Goal: Information Seeking & Learning: Understand process/instructions

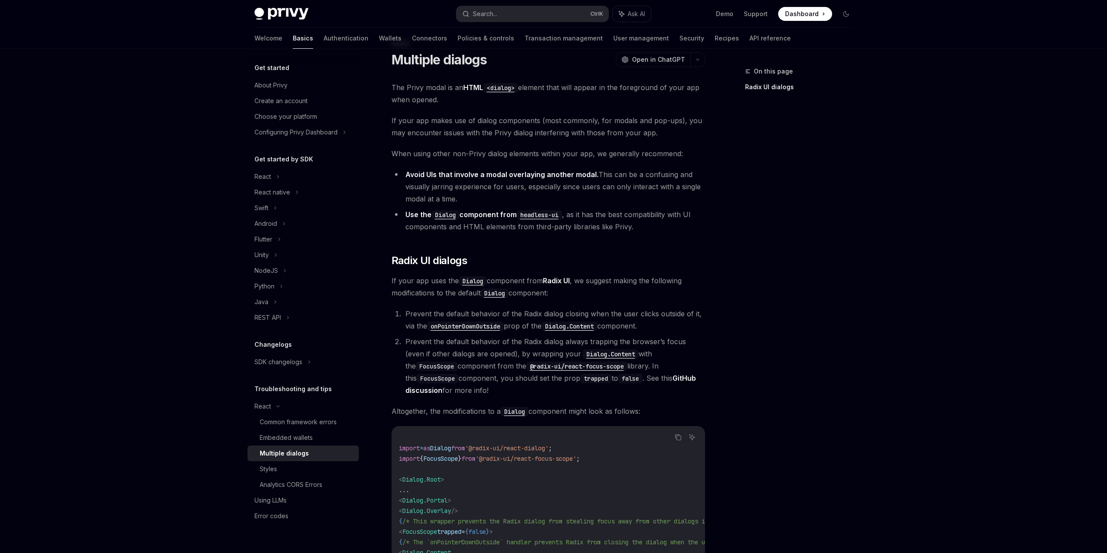
scroll to position [38, 0]
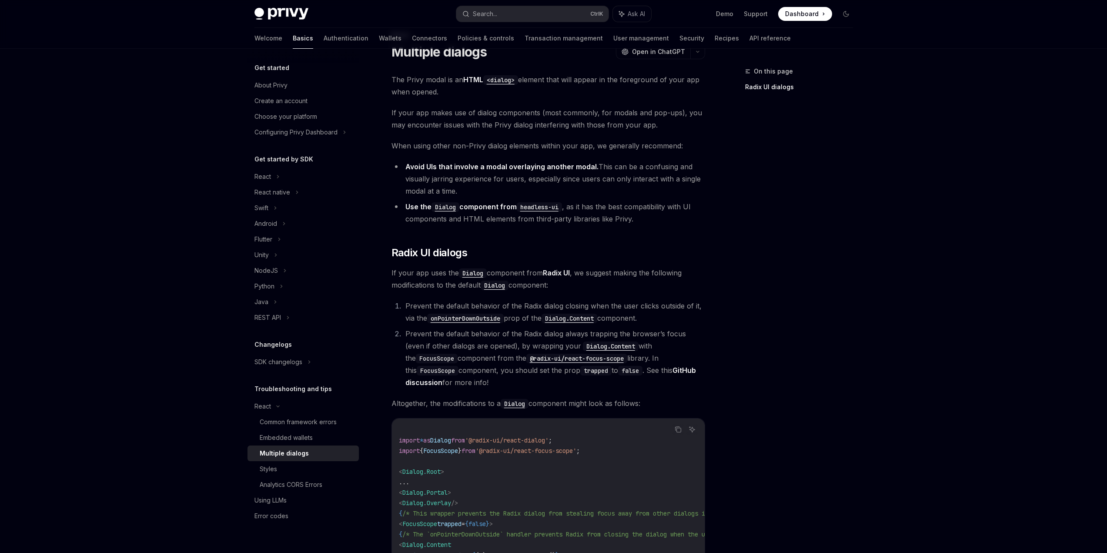
drag, startPoint x: 459, startPoint y: 199, endPoint x: 458, endPoint y: 220, distance: 21.3
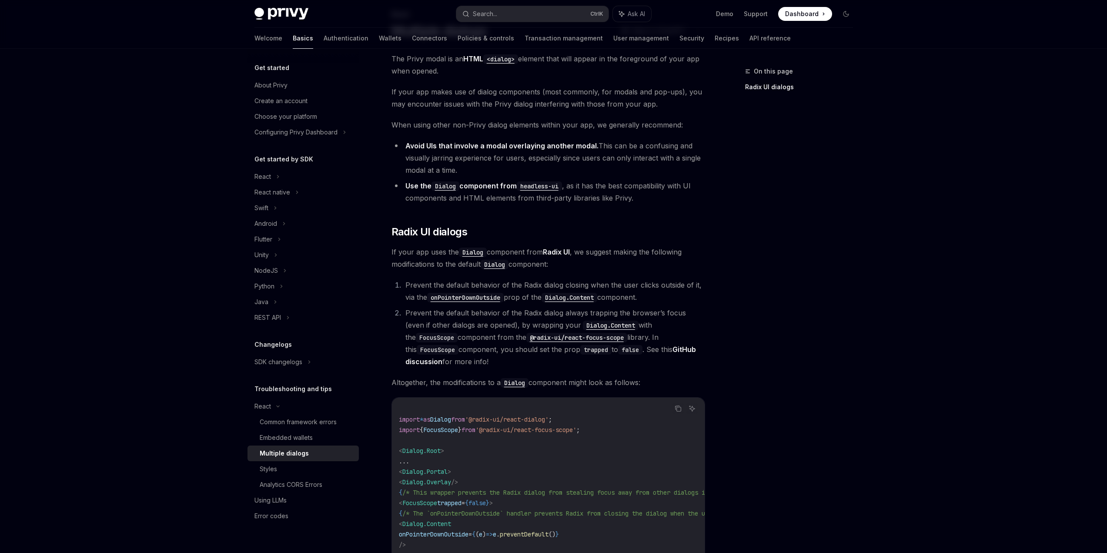
scroll to position [61, 0]
drag, startPoint x: 506, startPoint y: 246, endPoint x: 511, endPoint y: 265, distance: 20.3
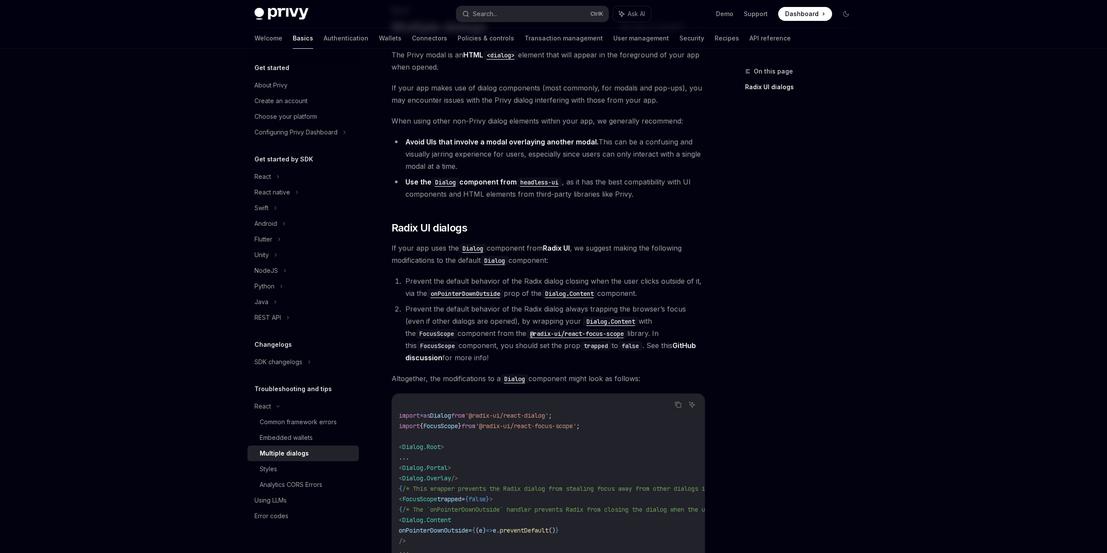
click at [587, 258] on span "If your app uses the Dialog component from Radix UI , we suggest making the fol…" at bounding box center [547, 254] width 313 height 24
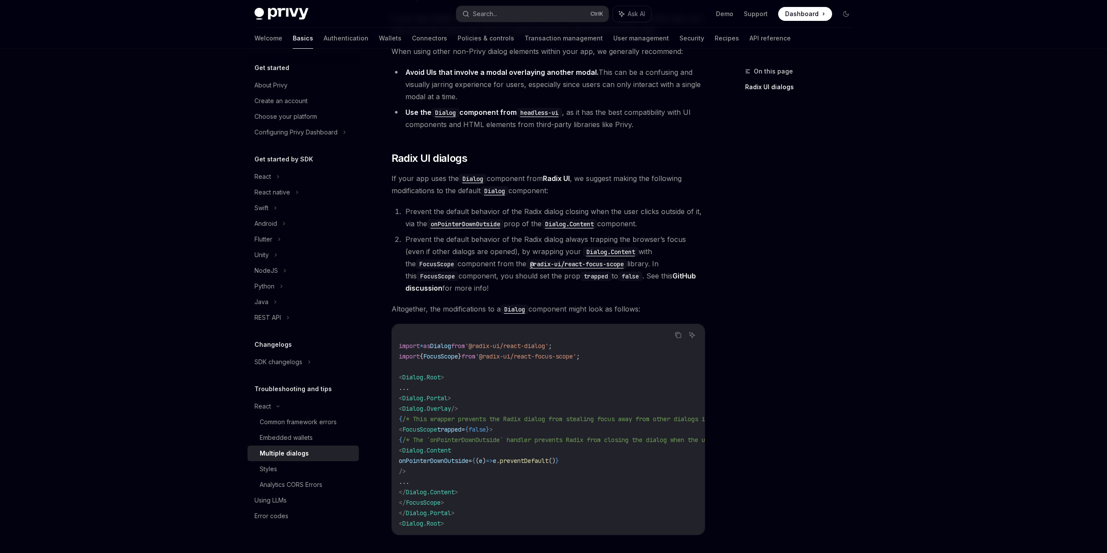
scroll to position [137, 0]
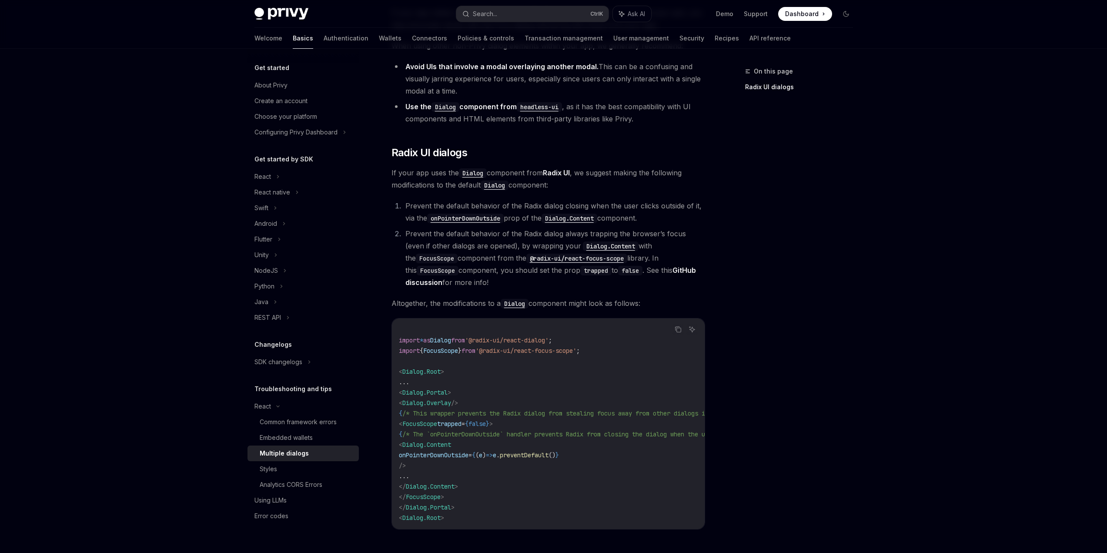
drag, startPoint x: 531, startPoint y: 286, endPoint x: 534, endPoint y: 307, distance: 21.0
click at [326, 475] on link "Styles" at bounding box center [302, 469] width 111 height 16
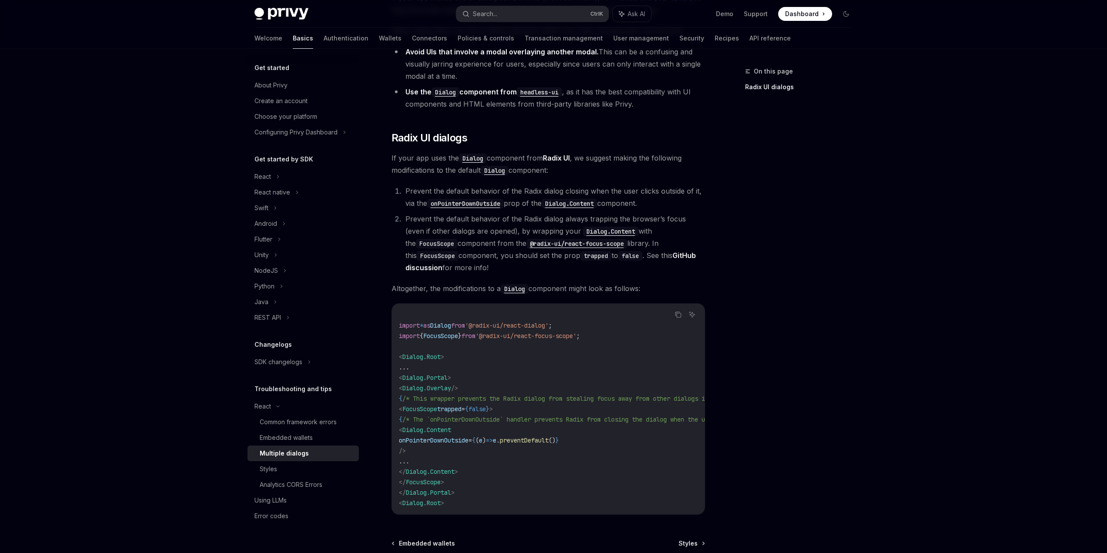
scroll to position [245, 0]
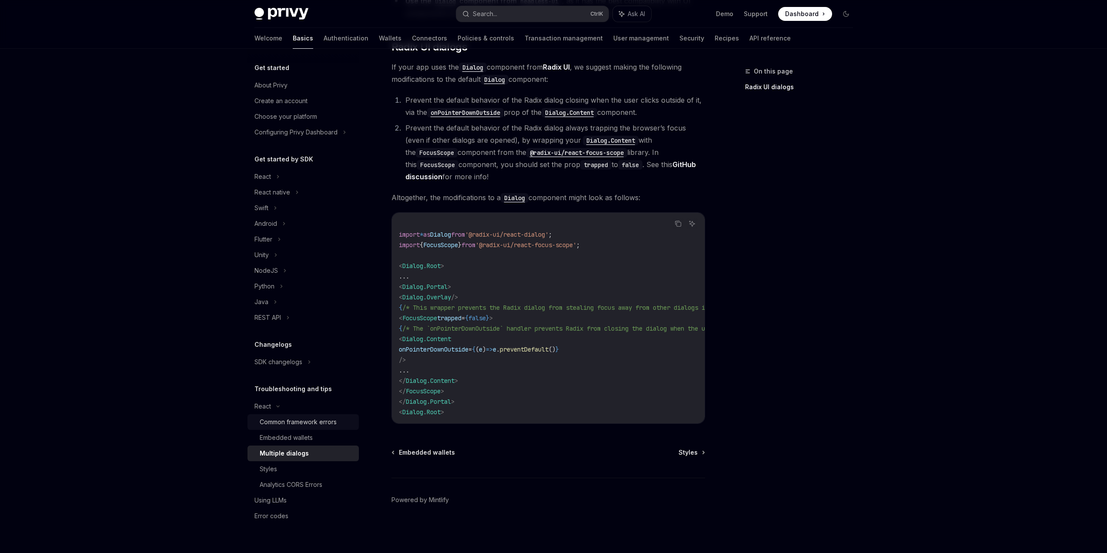
click at [322, 417] on div "Common framework errors" at bounding box center [298, 422] width 77 height 10
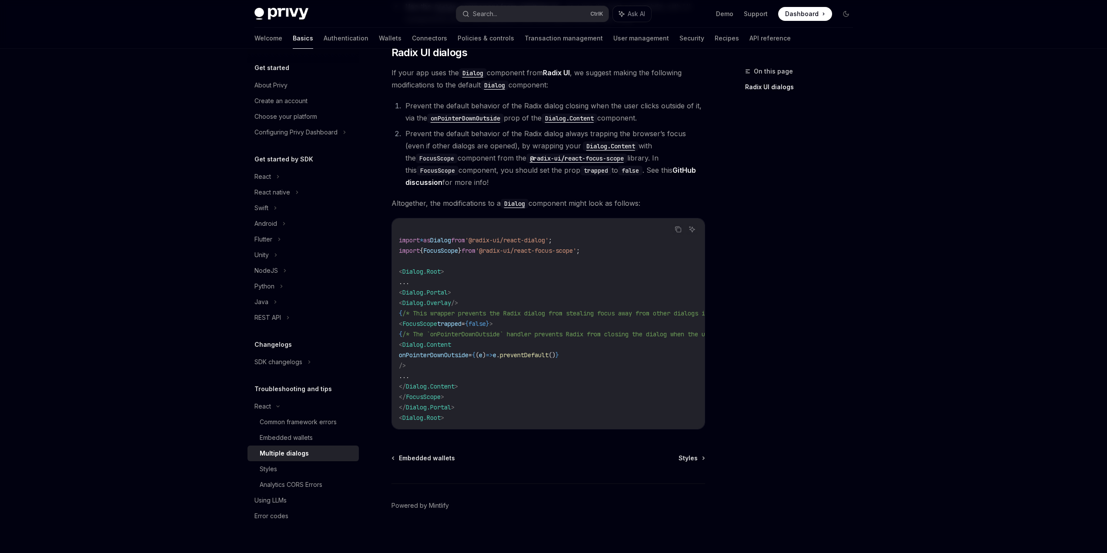
scroll to position [245, 0]
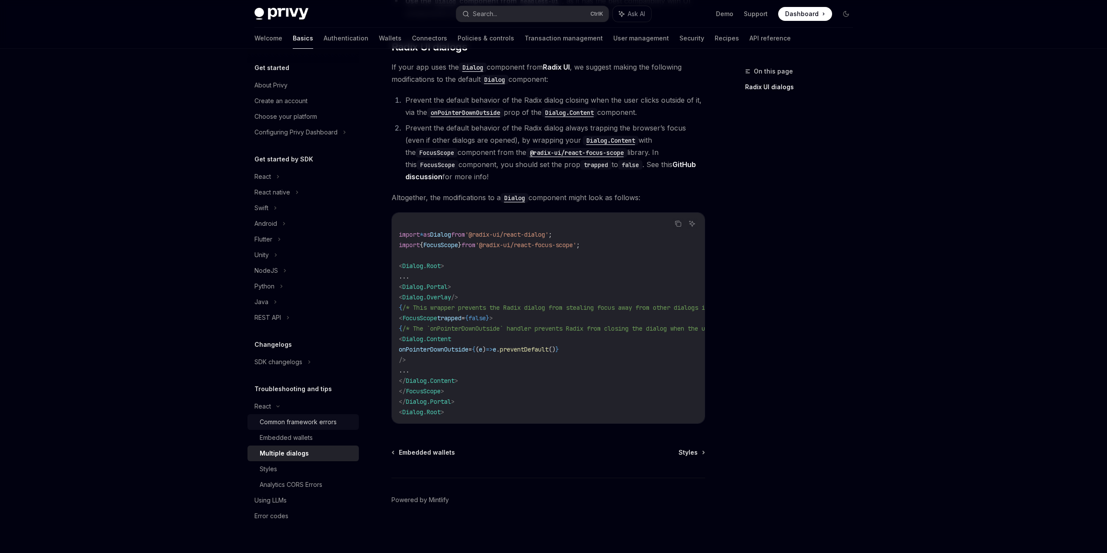
click at [290, 427] on link "Common framework errors" at bounding box center [302, 422] width 111 height 16
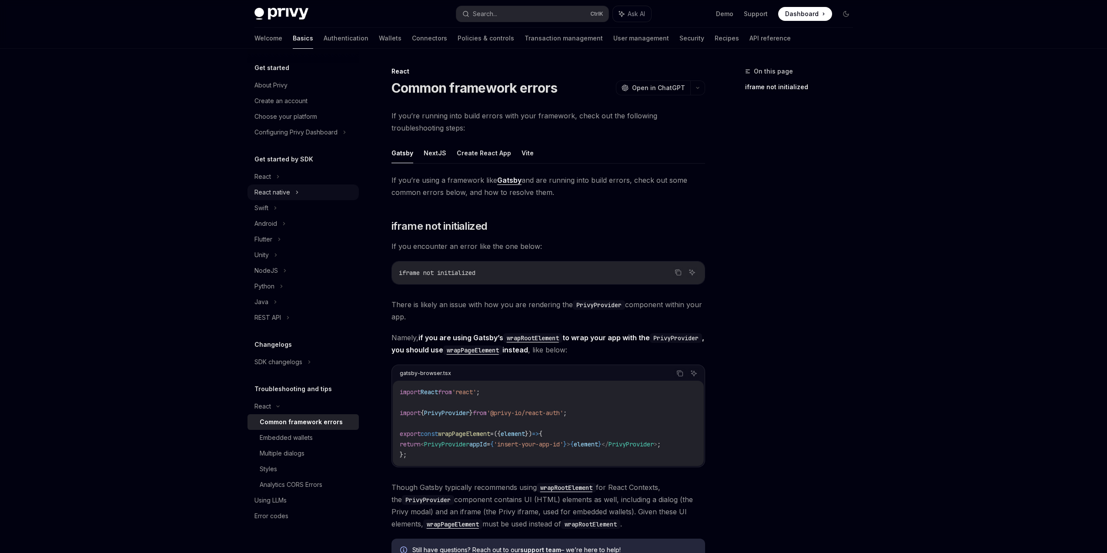
click at [261, 184] on div "React native" at bounding box center [302, 192] width 111 height 16
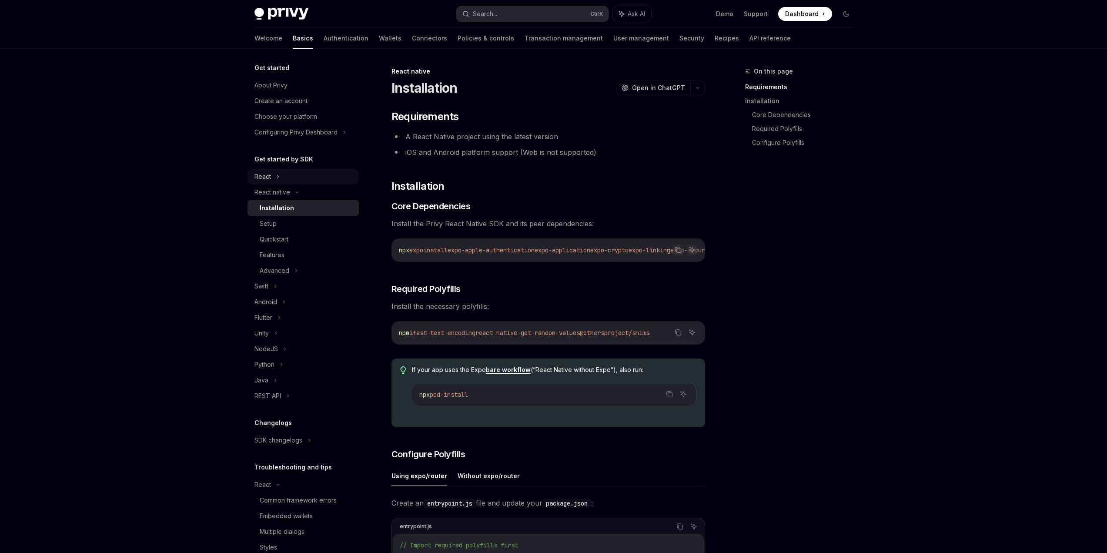
click at [264, 172] on div "React" at bounding box center [262, 176] width 17 height 10
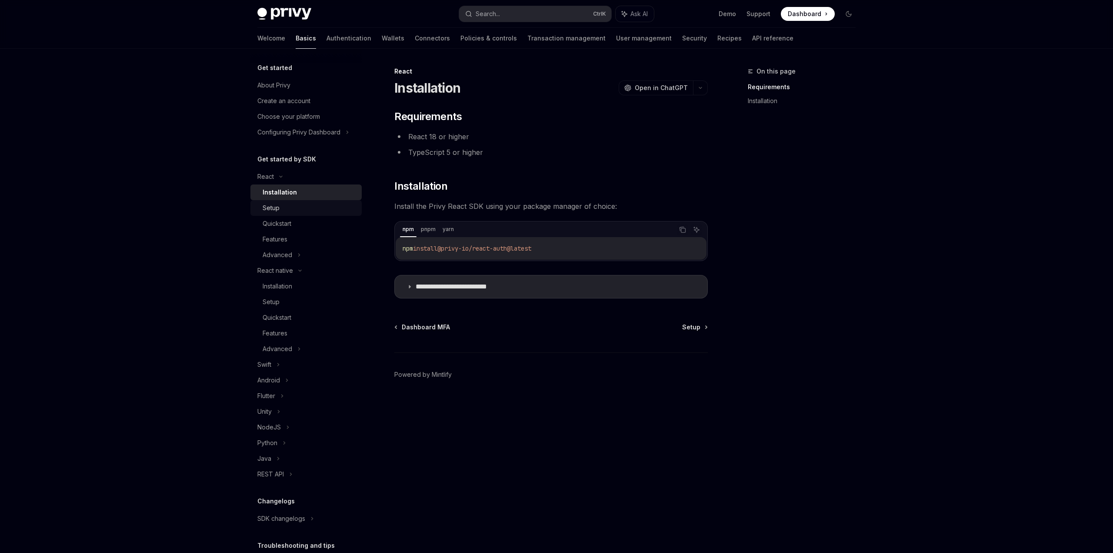
click at [290, 212] on div "Setup" at bounding box center [310, 208] width 94 height 10
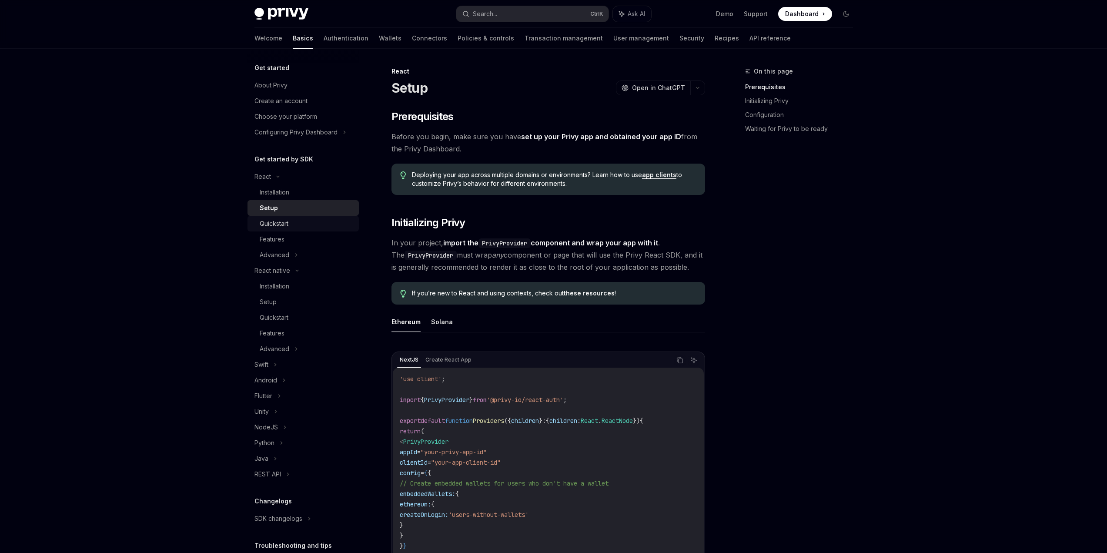
click at [295, 228] on div "Quickstart" at bounding box center [307, 223] width 94 height 10
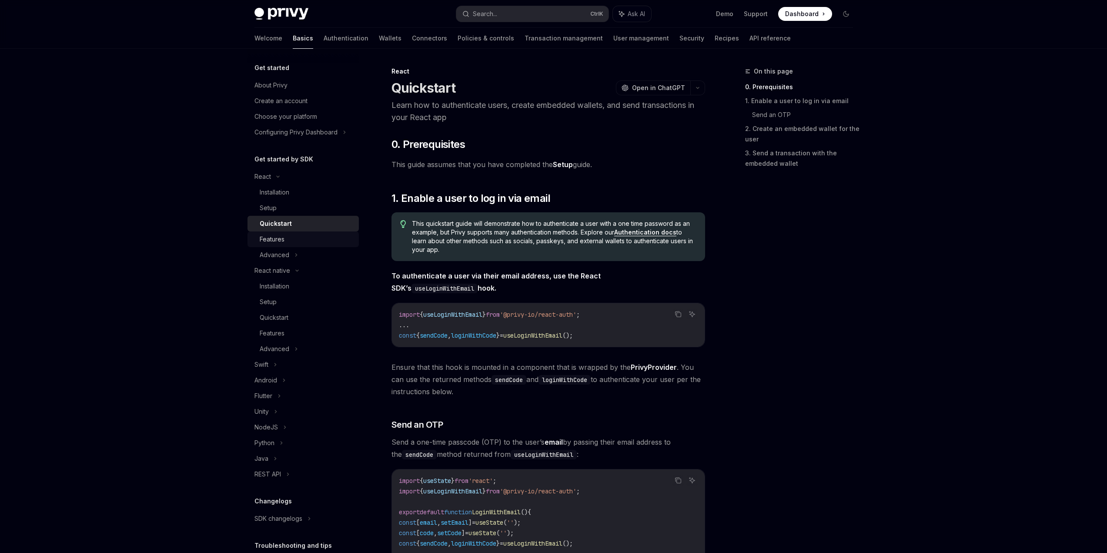
click at [295, 237] on div "Features" at bounding box center [307, 239] width 94 height 10
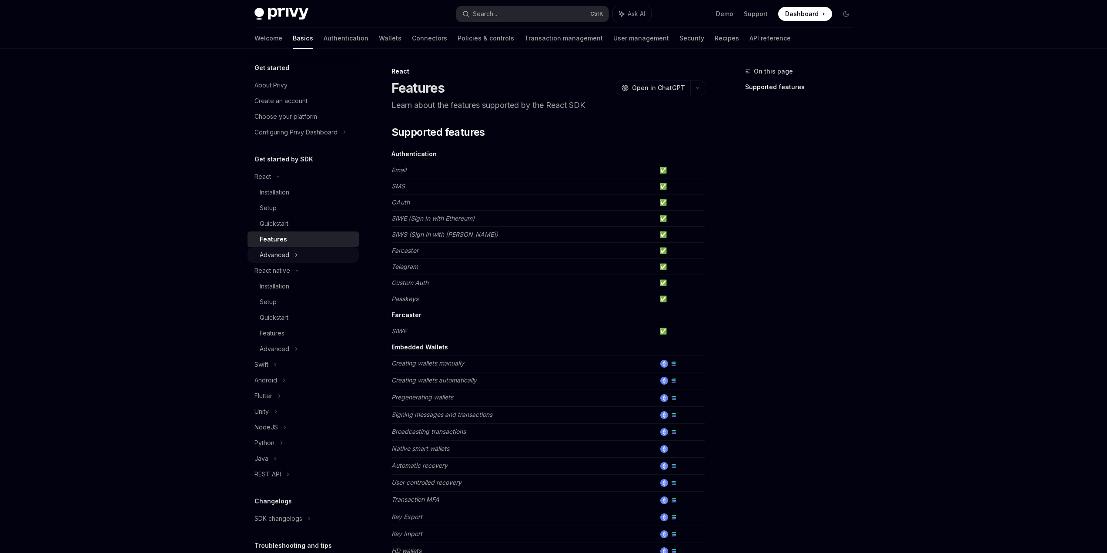
click at [302, 252] on div "Advanced" at bounding box center [302, 255] width 111 height 16
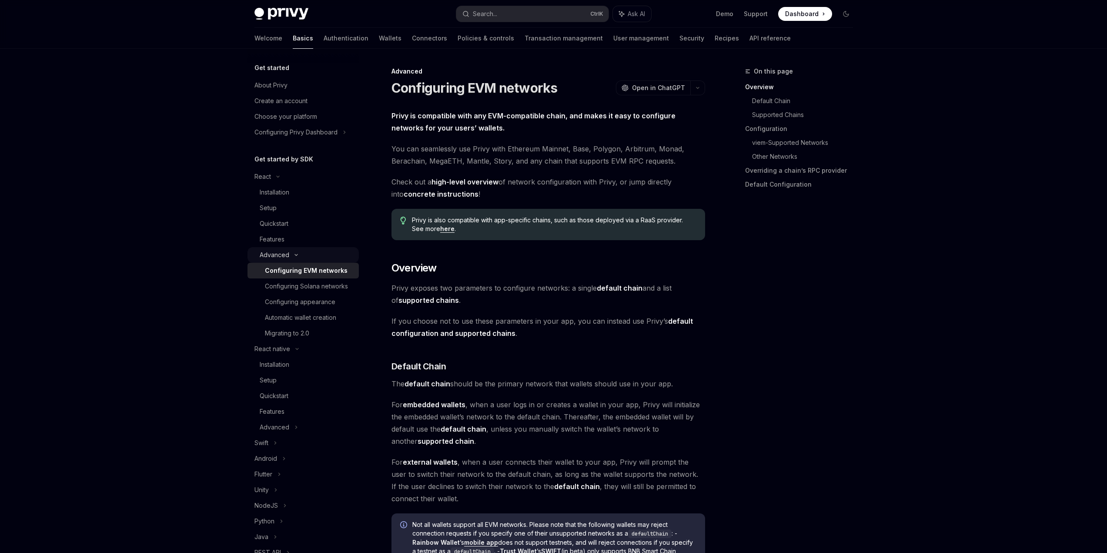
click at [302, 252] on div "Advanced" at bounding box center [302, 255] width 111 height 16
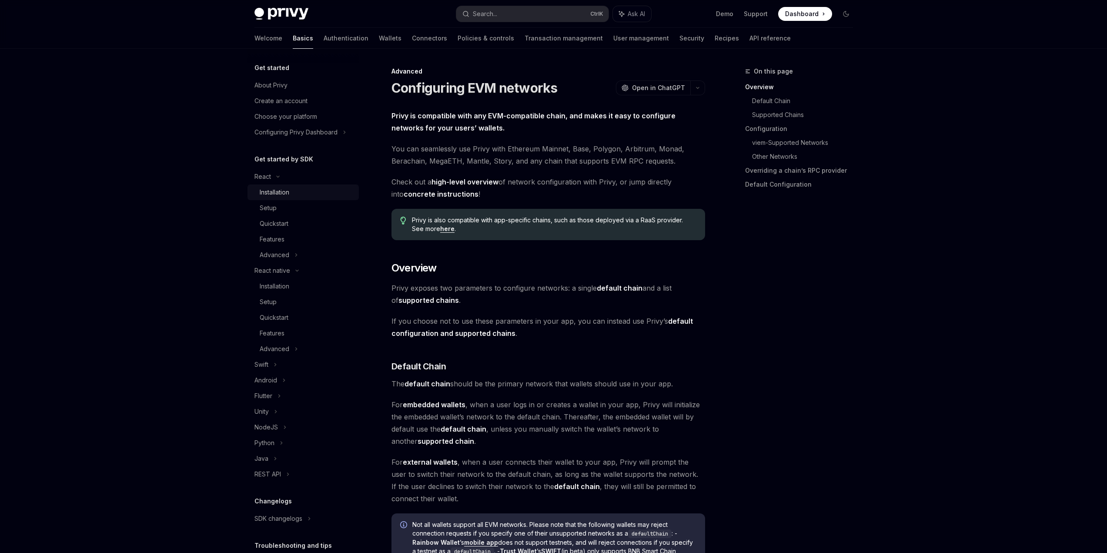
click at [293, 193] on div "Installation" at bounding box center [307, 192] width 94 height 10
type textarea "*"
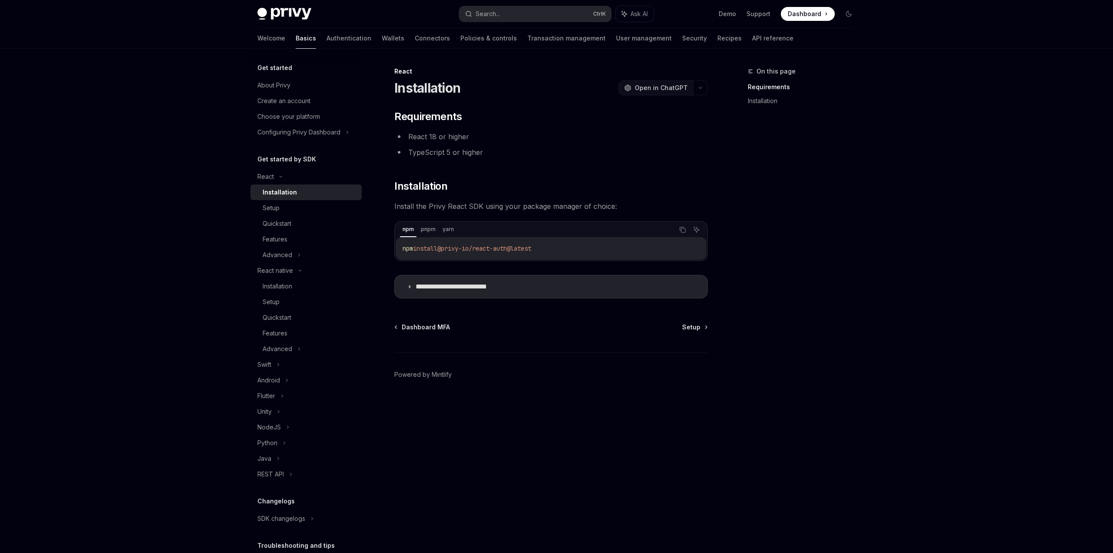
click at [673, 85] on span "Open in ChatGPT" at bounding box center [661, 87] width 53 height 9
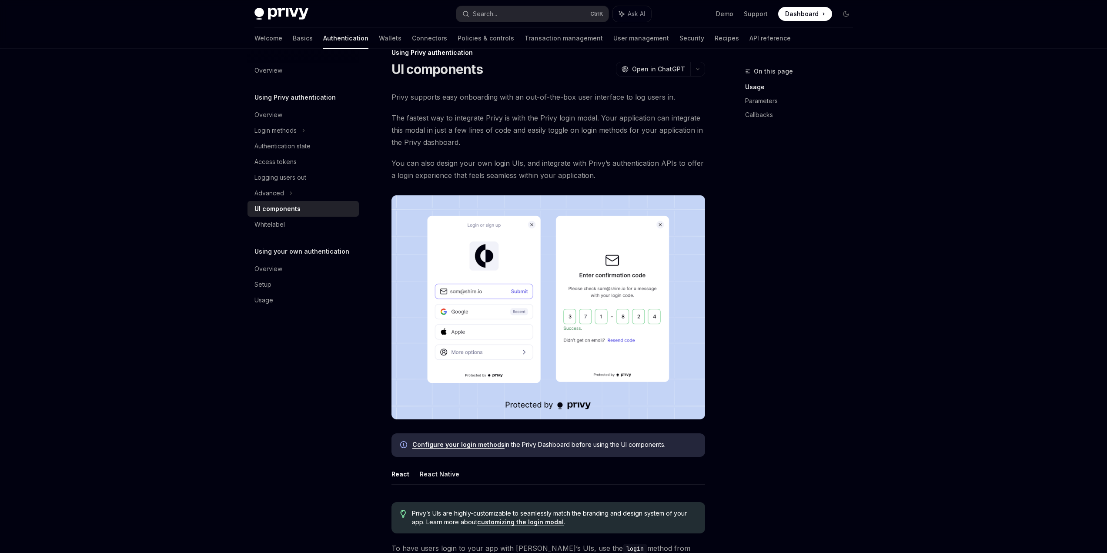
drag, startPoint x: 782, startPoint y: 235, endPoint x: 782, endPoint y: 249, distance: 13.9
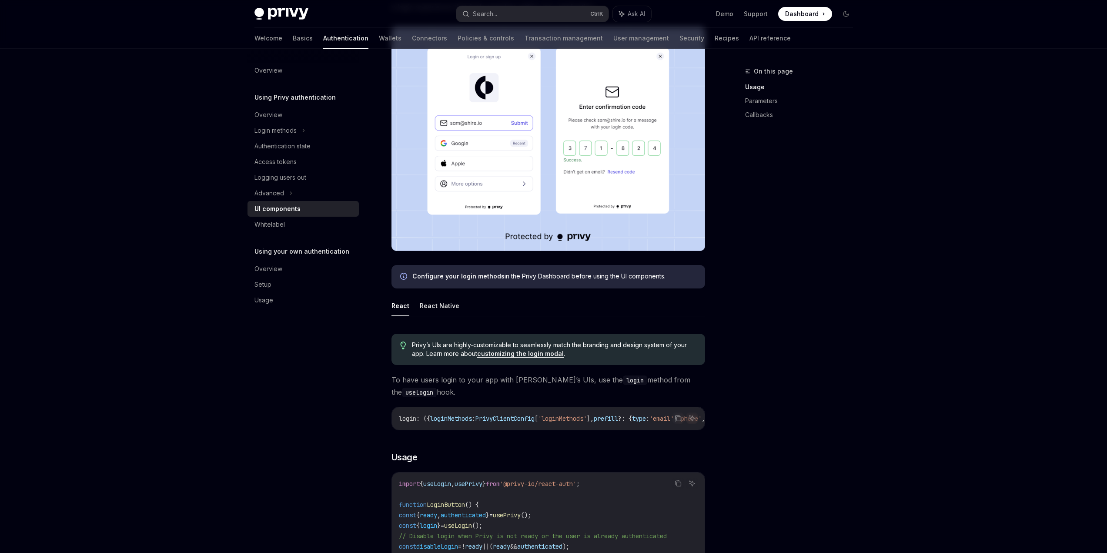
drag, startPoint x: 764, startPoint y: 194, endPoint x: 770, endPoint y: 237, distance: 42.9
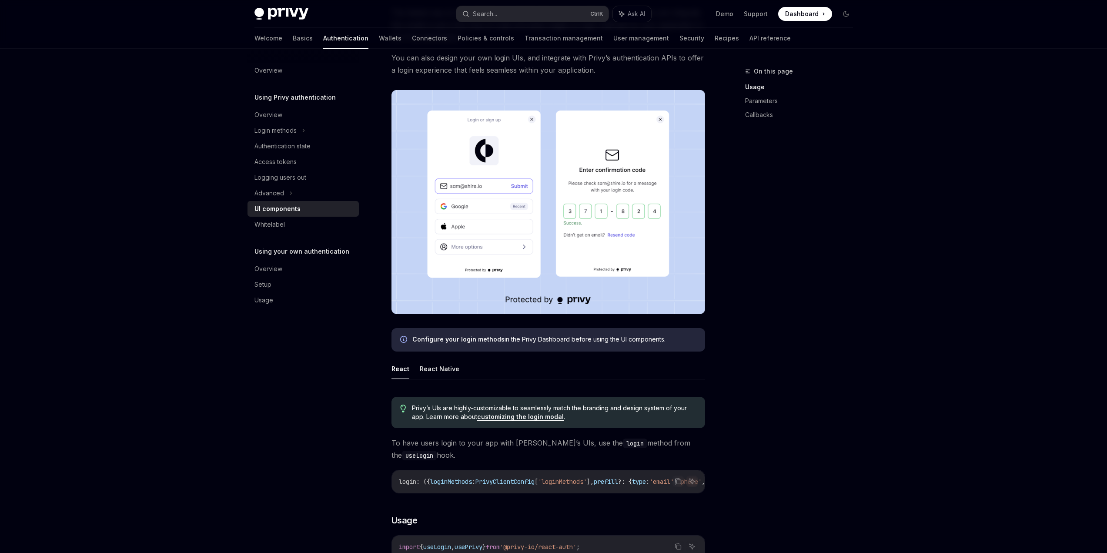
scroll to position [0, 0]
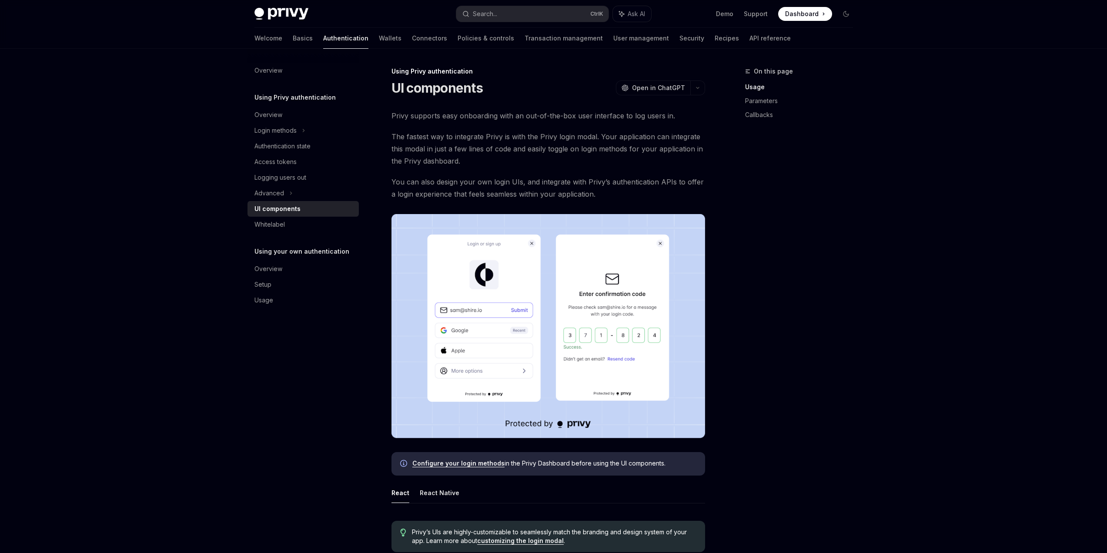
drag, startPoint x: 770, startPoint y: 248, endPoint x: 767, endPoint y: 175, distance: 73.6
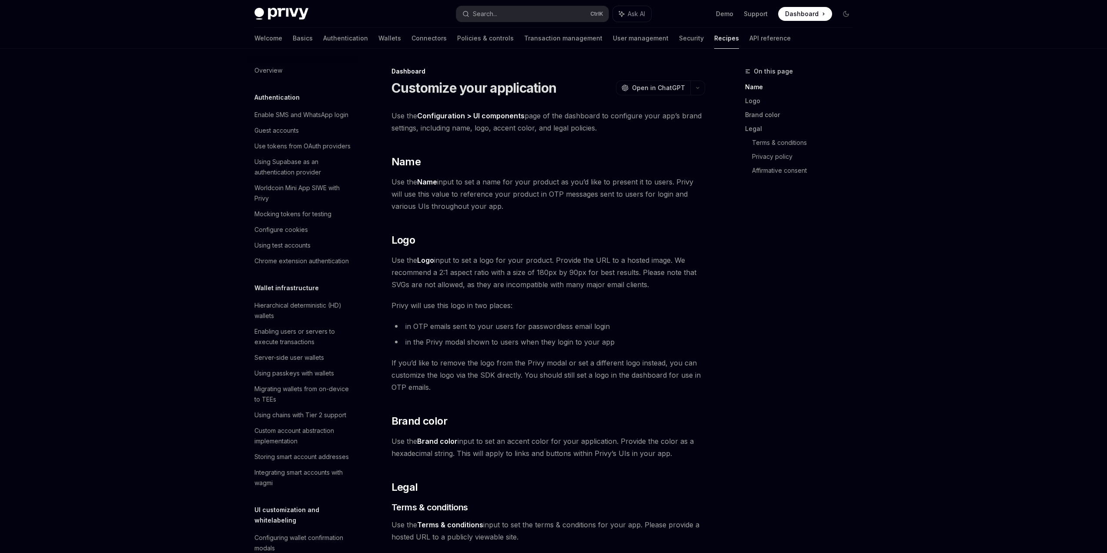
scroll to position [469, 0]
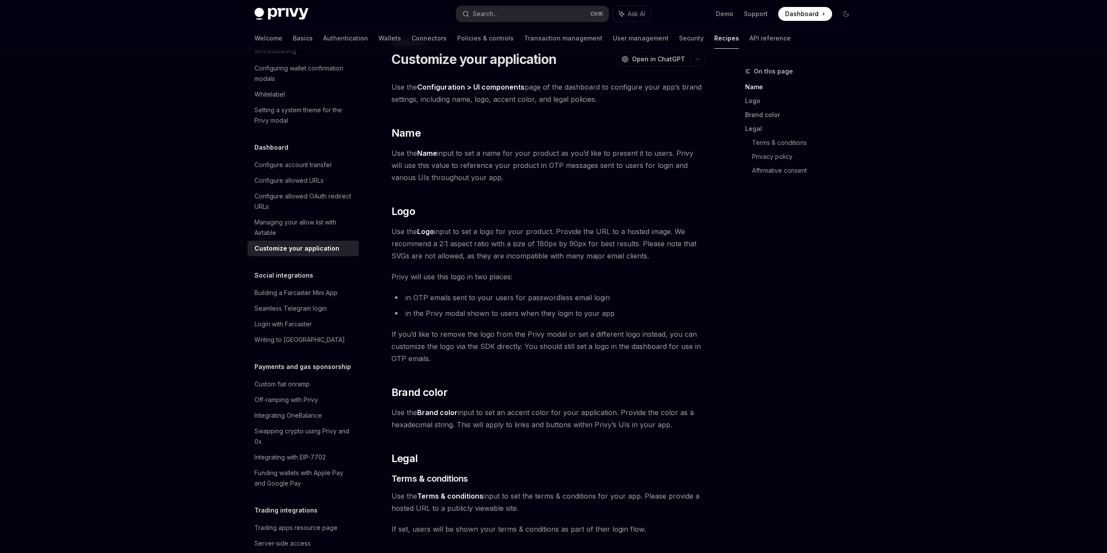
drag, startPoint x: 483, startPoint y: 227, endPoint x: 487, endPoint y: 253, distance: 26.9
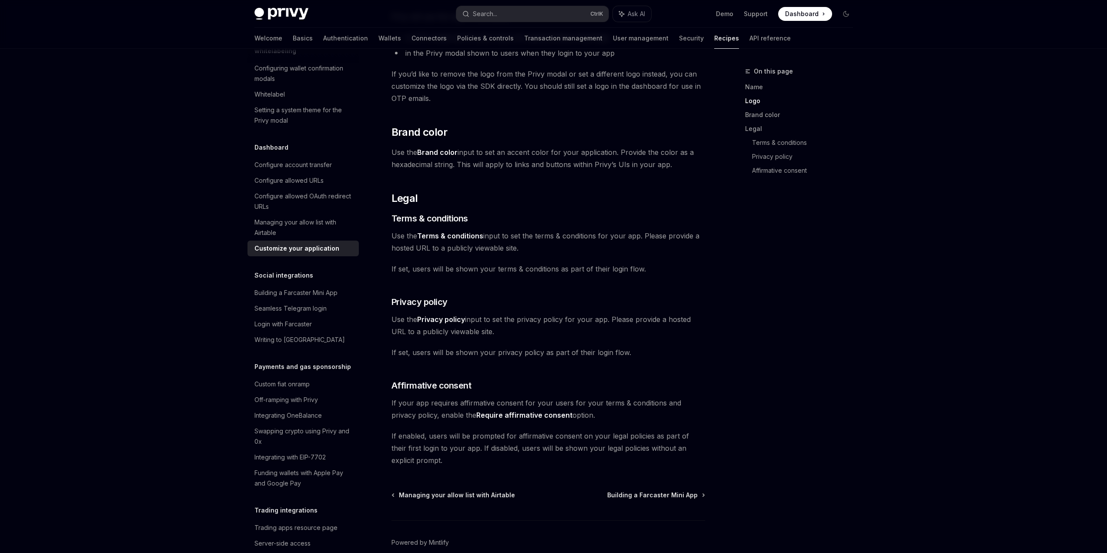
drag, startPoint x: 488, startPoint y: 270, endPoint x: 490, endPoint y: 291, distance: 20.6
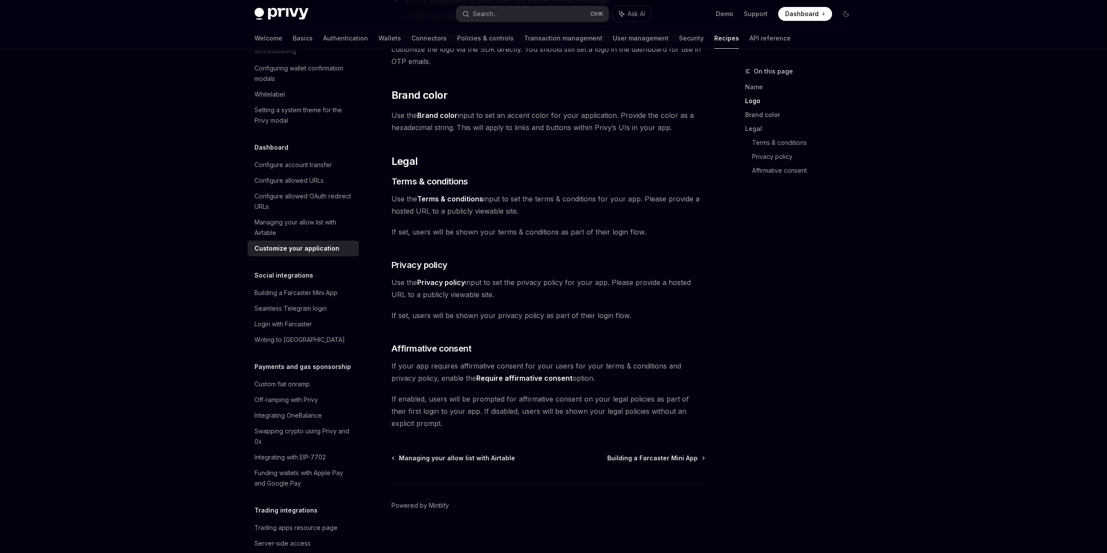
scroll to position [331, 0]
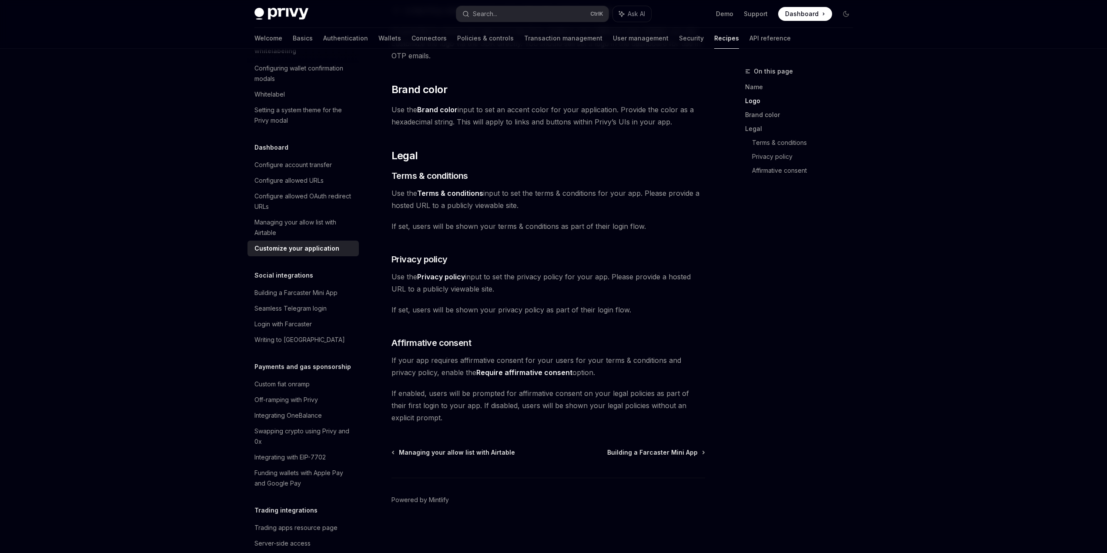
drag, startPoint x: 495, startPoint y: 292, endPoint x: 497, endPoint y: 317, distance: 24.9
drag, startPoint x: 620, startPoint y: 387, endPoint x: 611, endPoint y: 415, distance: 29.8
drag, startPoint x: 444, startPoint y: 390, endPoint x: 553, endPoint y: 400, distance: 109.1
click at [553, 400] on span "If enabled, users will be prompted for affirmative consent on your legal polici…" at bounding box center [547, 405] width 313 height 37
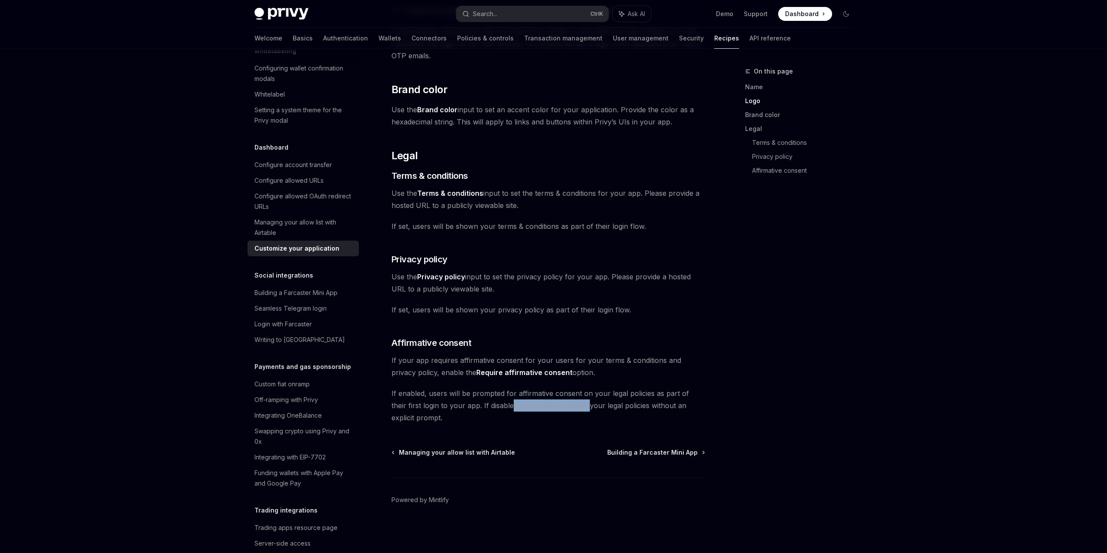
drag, startPoint x: 496, startPoint y: 407, endPoint x: 571, endPoint y: 409, distance: 75.2
click at [571, 409] on span "If enabled, users will be prompted for affirmative consent on your legal polici…" at bounding box center [547, 405] width 313 height 37
click at [326, 298] on div "Building a Farcaster Mini App" at bounding box center [295, 292] width 83 height 10
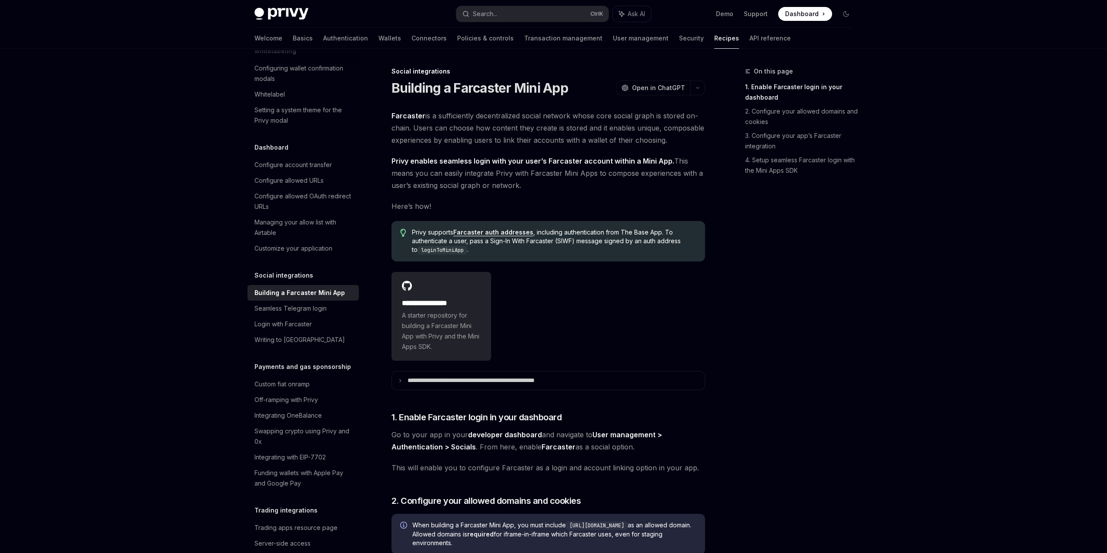
type textarea "*"
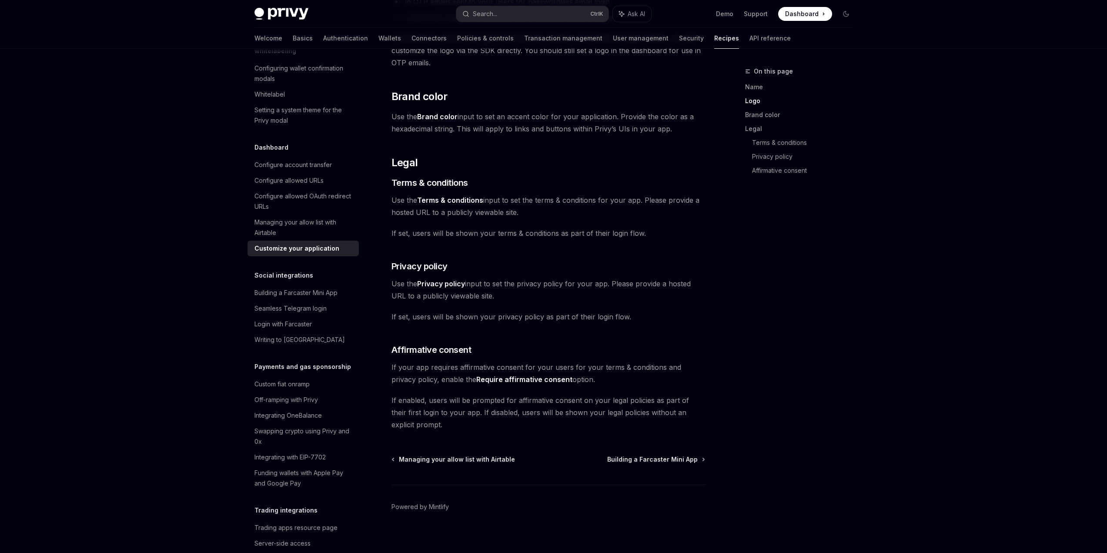
scroll to position [331, 0]
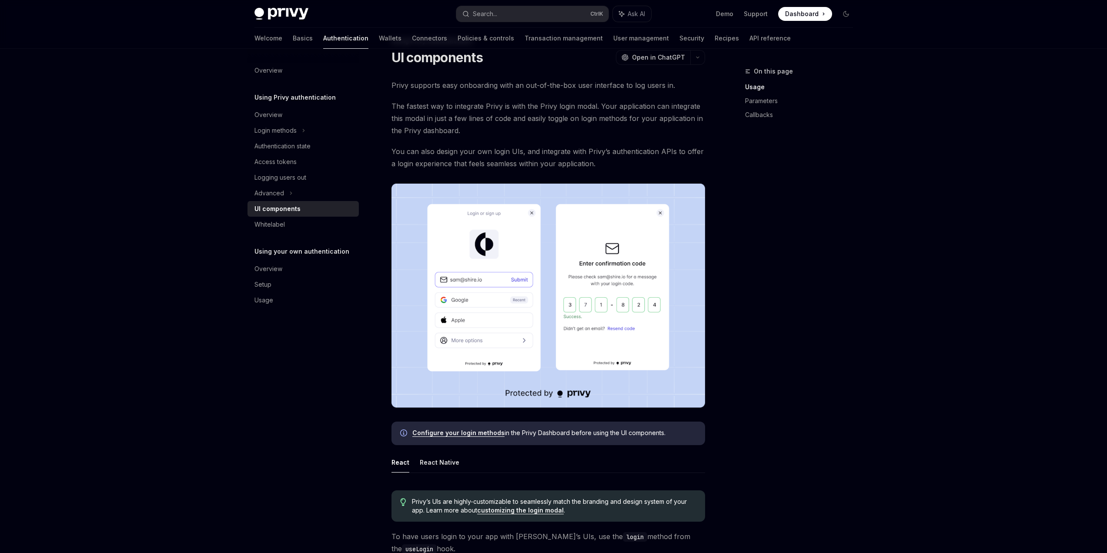
scroll to position [38, 0]
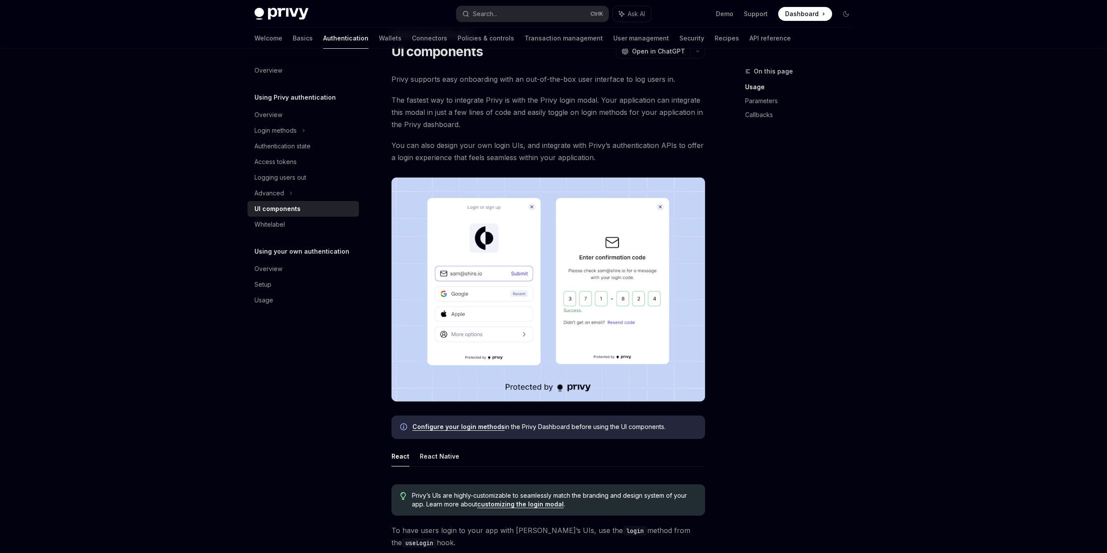
drag, startPoint x: 570, startPoint y: 128, endPoint x: 505, endPoint y: 170, distance: 77.9
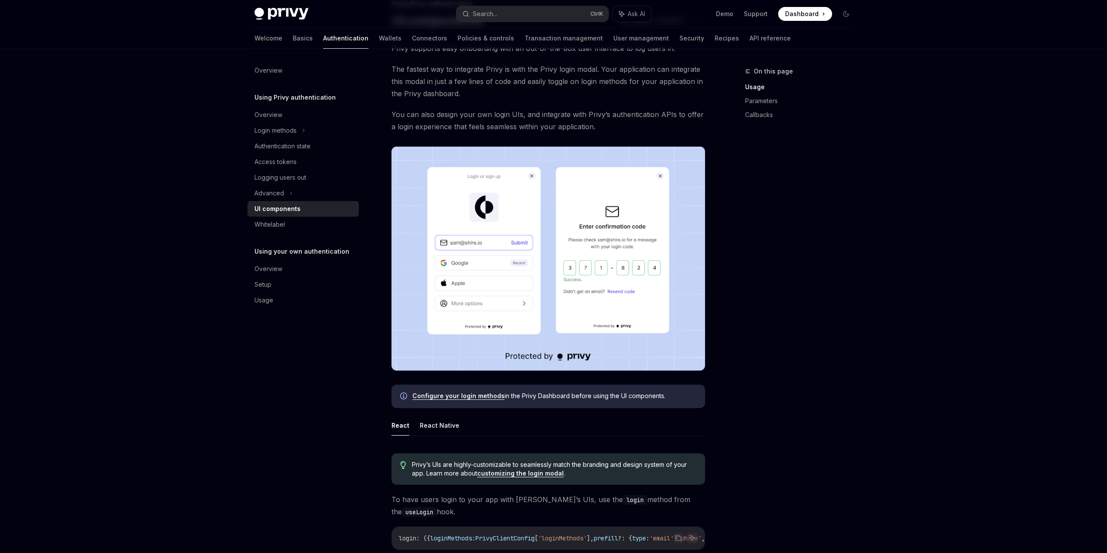
drag, startPoint x: 505, startPoint y: 137, endPoint x: 504, endPoint y: 156, distance: 19.6
drag, startPoint x: 504, startPoint y: 73, endPoint x: 562, endPoint y: 79, distance: 58.2
click at [562, 79] on span "The fastest way to integrate Privy is with the Privy login modal. Your applicat…" at bounding box center [547, 81] width 313 height 37
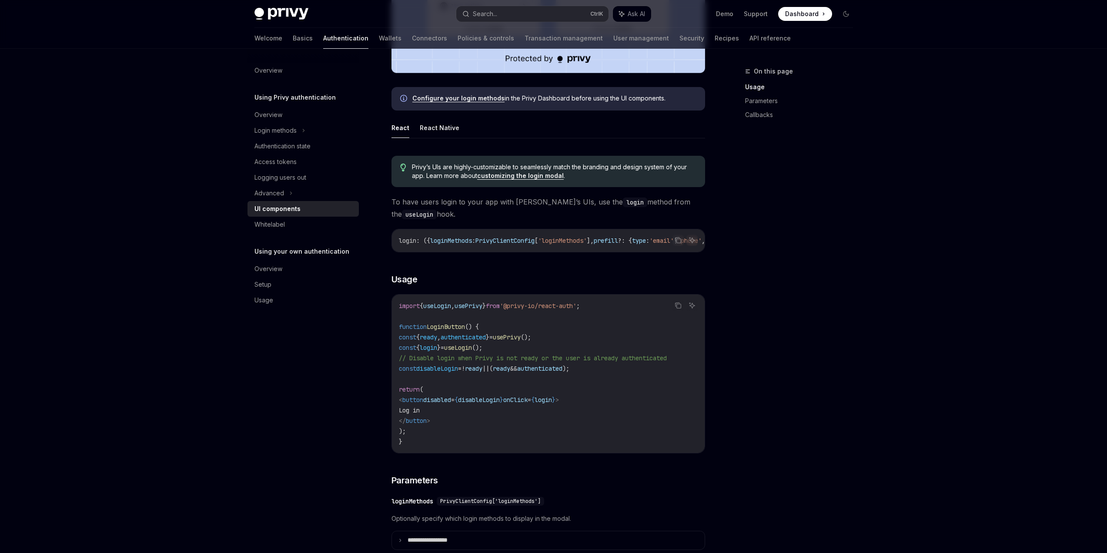
scroll to position [381, 0]
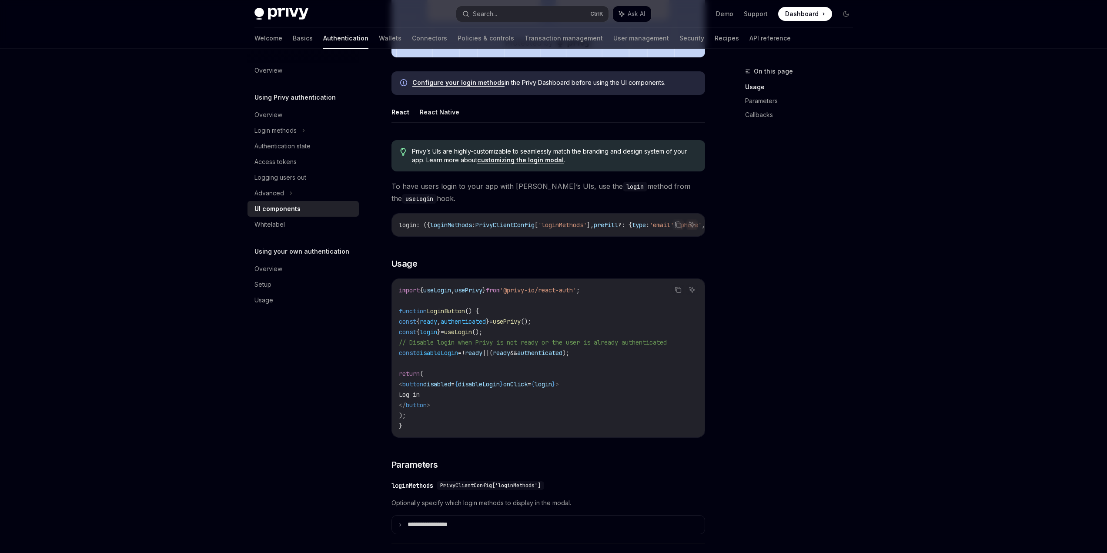
drag, startPoint x: 555, startPoint y: 91, endPoint x: 546, endPoint y: 116, distance: 26.0
click at [801, 289] on div "On this page Usage Parameters Callbacks" at bounding box center [793, 309] width 132 height 487
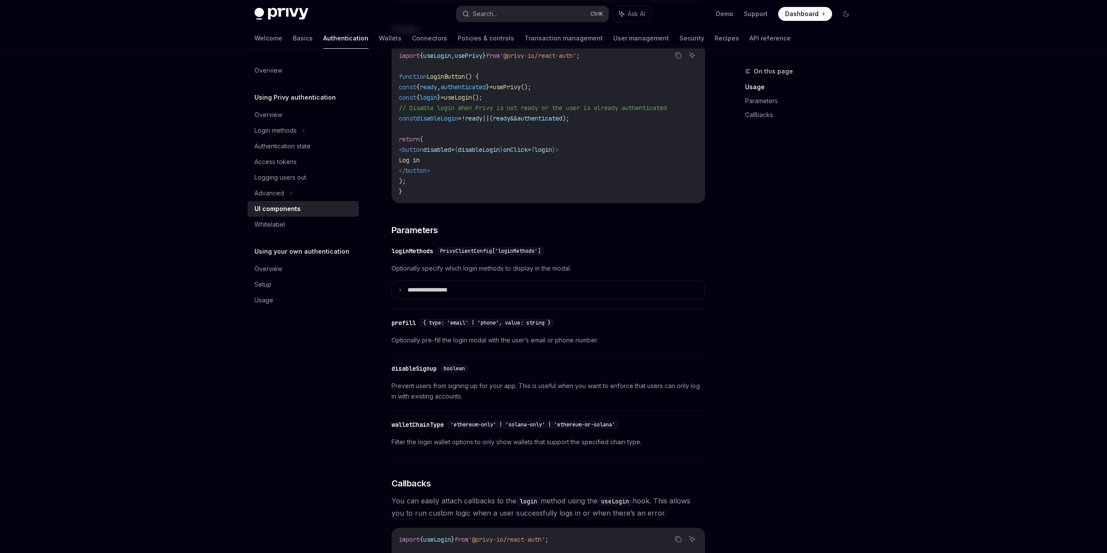
scroll to position [583, 0]
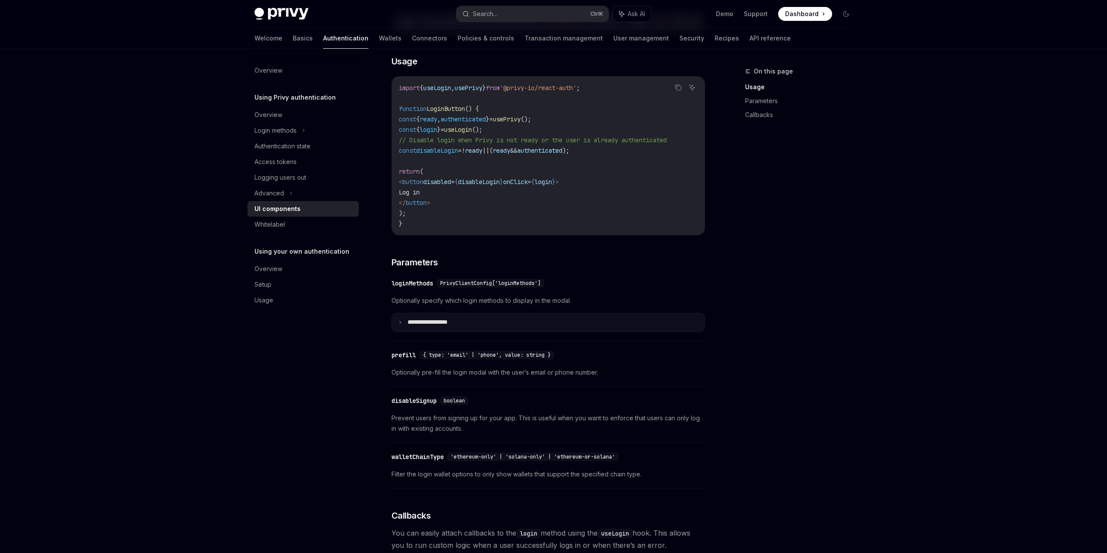
click at [457, 326] on p "**********" at bounding box center [437, 322] width 60 height 8
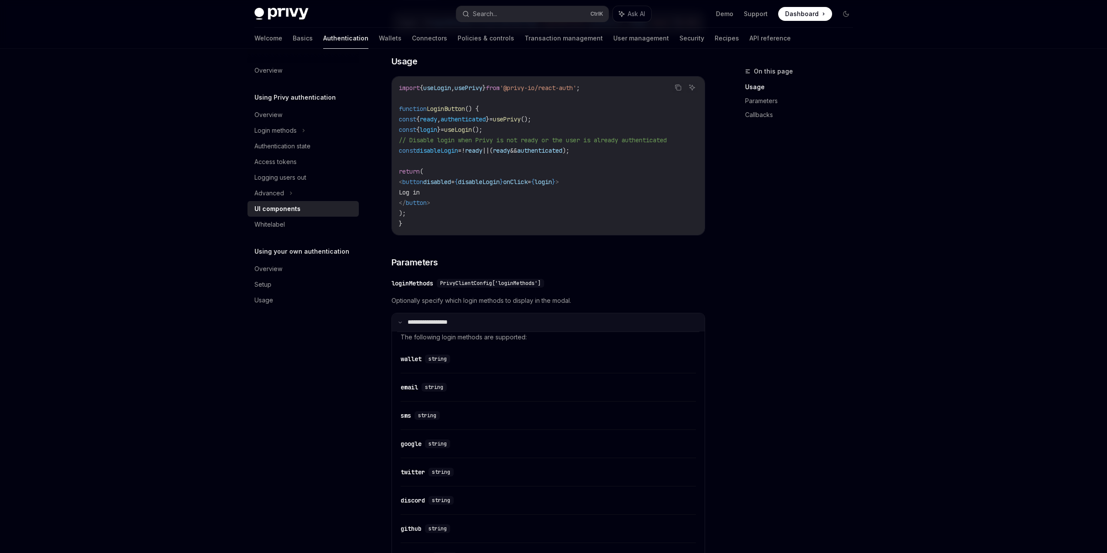
click at [457, 326] on p "**********" at bounding box center [436, 322] width 58 height 8
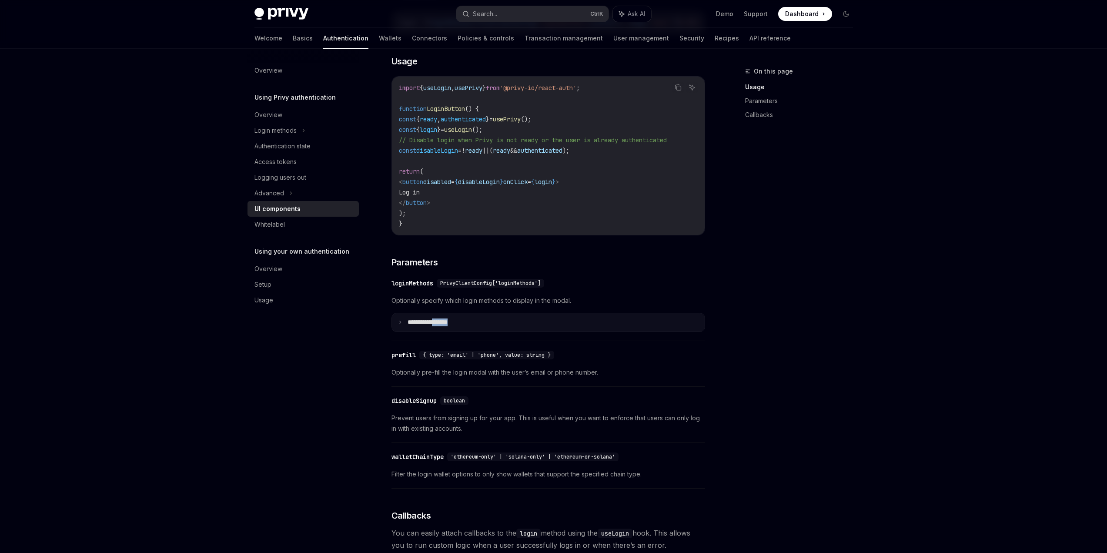
click at [457, 326] on p "**********" at bounding box center [437, 322] width 60 height 8
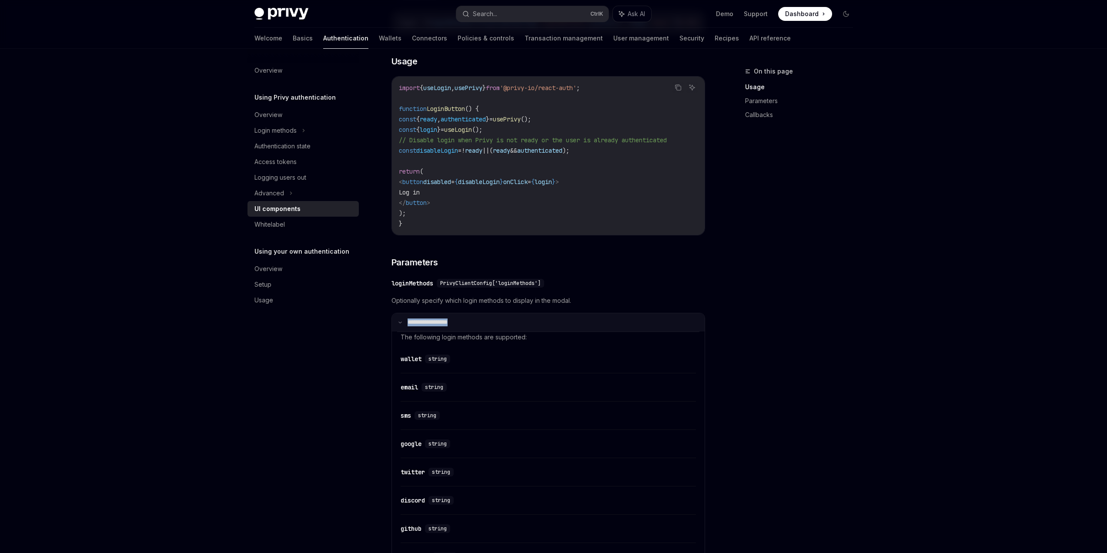
click at [457, 326] on p "**********" at bounding box center [436, 322] width 58 height 8
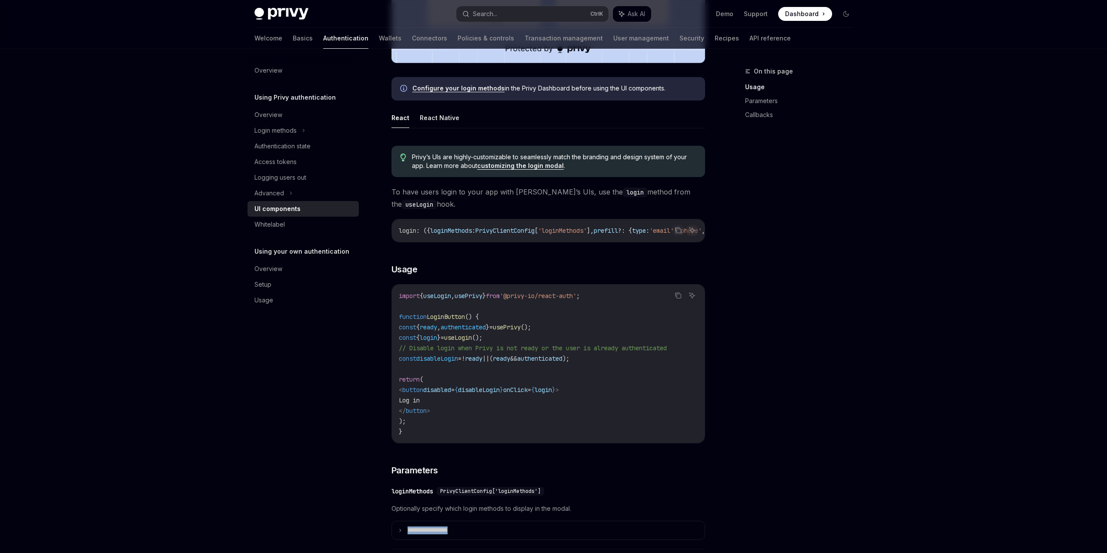
scroll to position [322, 0]
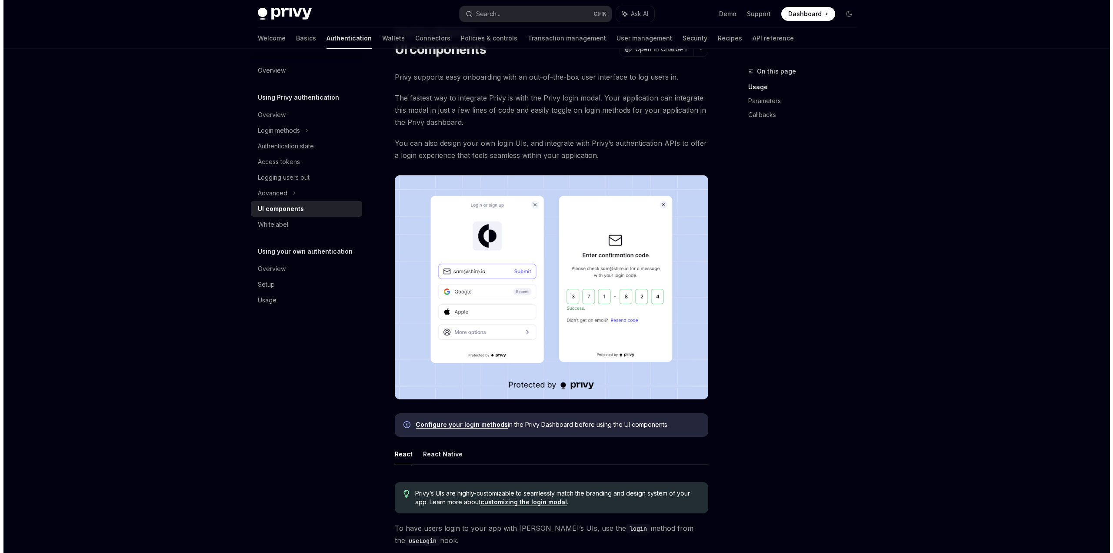
scroll to position [0, 0]
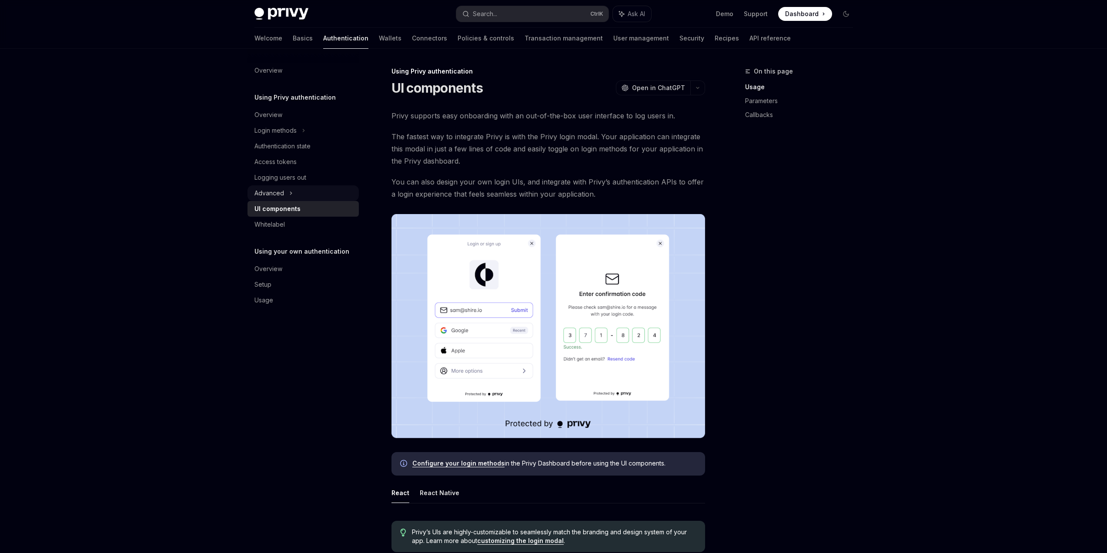
click at [286, 191] on div "Advanced" at bounding box center [302, 193] width 111 height 16
click at [307, 133] on div "Login methods" at bounding box center [302, 131] width 111 height 16
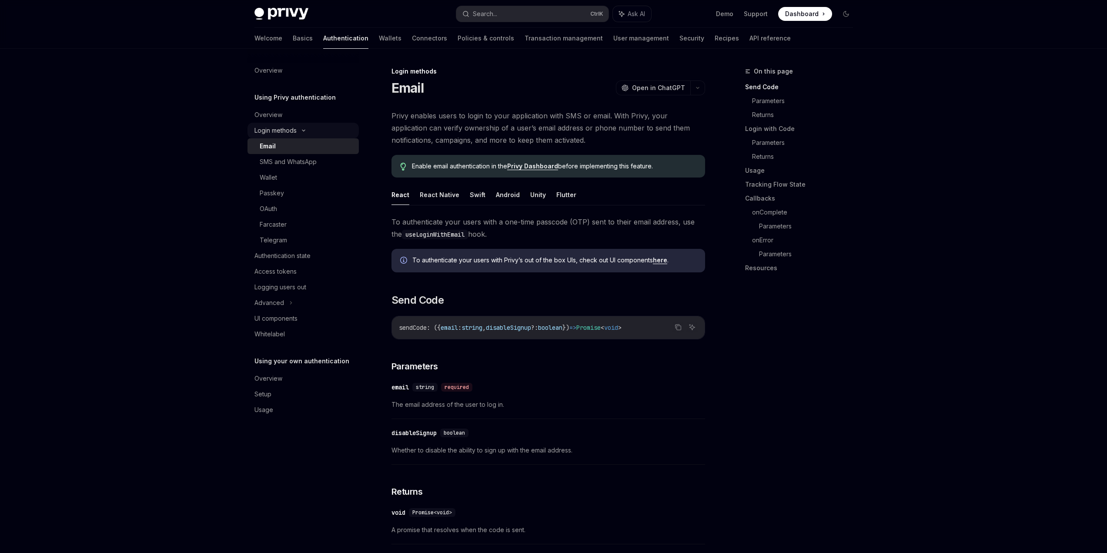
click at [307, 131] on icon at bounding box center [303, 130] width 10 height 3
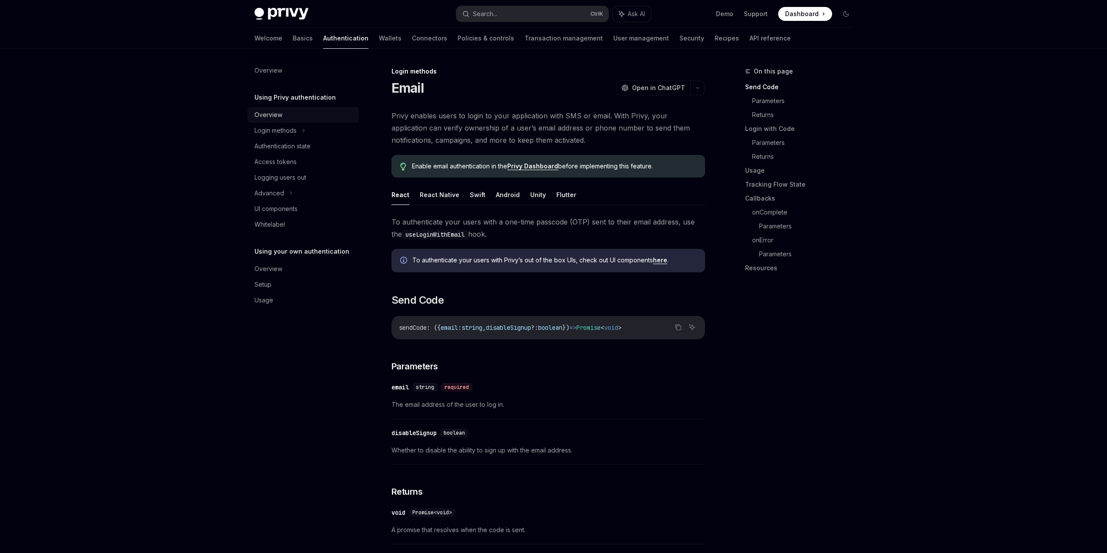
click at [282, 112] on div "Overview" at bounding box center [303, 115] width 99 height 10
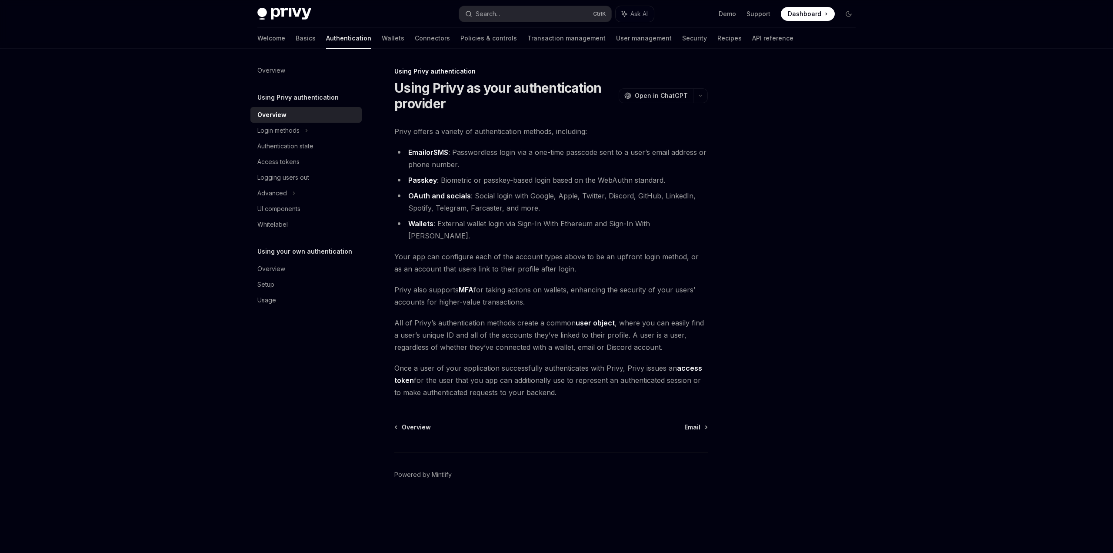
click at [662, 39] on div "Welcome Basics Authentication Wallets Connectors Policies & controls Transactio…" at bounding box center [525, 38] width 536 height 21
click at [717, 36] on link "Recipes" at bounding box center [729, 38] width 24 height 21
click at [296, 36] on link "Basics" at bounding box center [306, 38] width 20 height 21
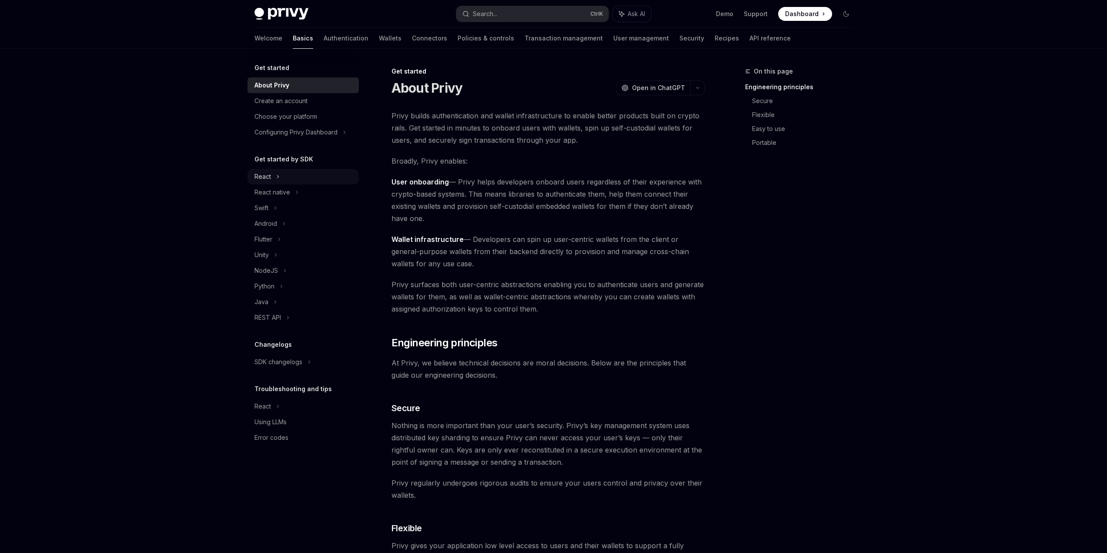
click at [273, 177] on div "React" at bounding box center [302, 177] width 111 height 16
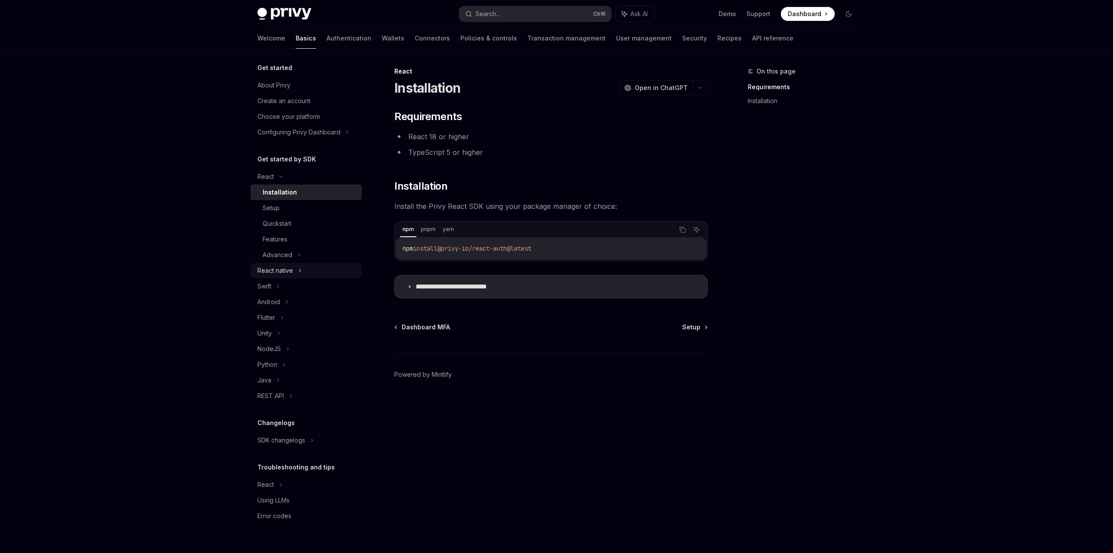
click at [295, 267] on div "React native" at bounding box center [305, 271] width 111 height 16
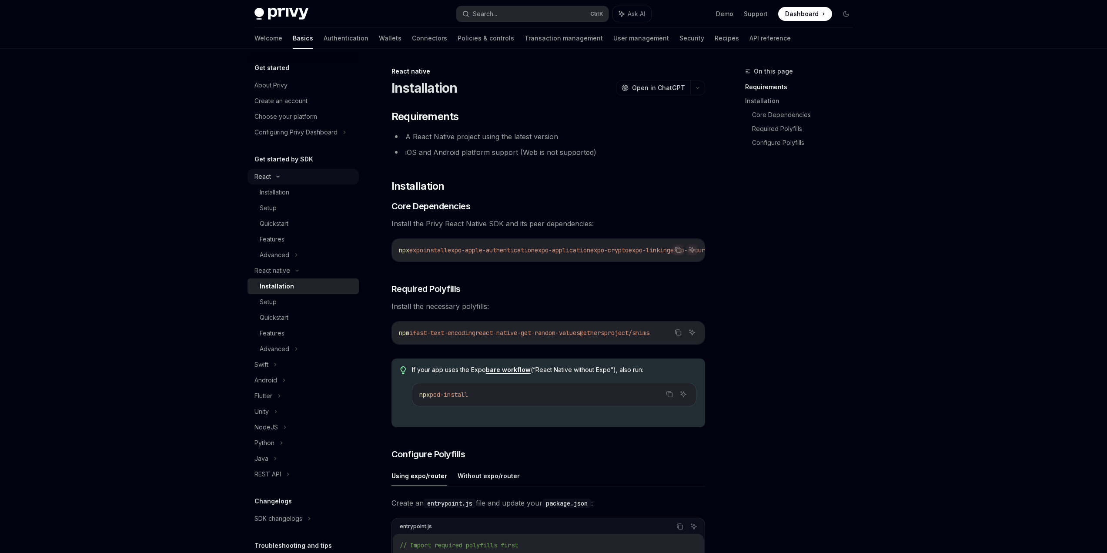
click at [280, 182] on div "React" at bounding box center [302, 177] width 111 height 16
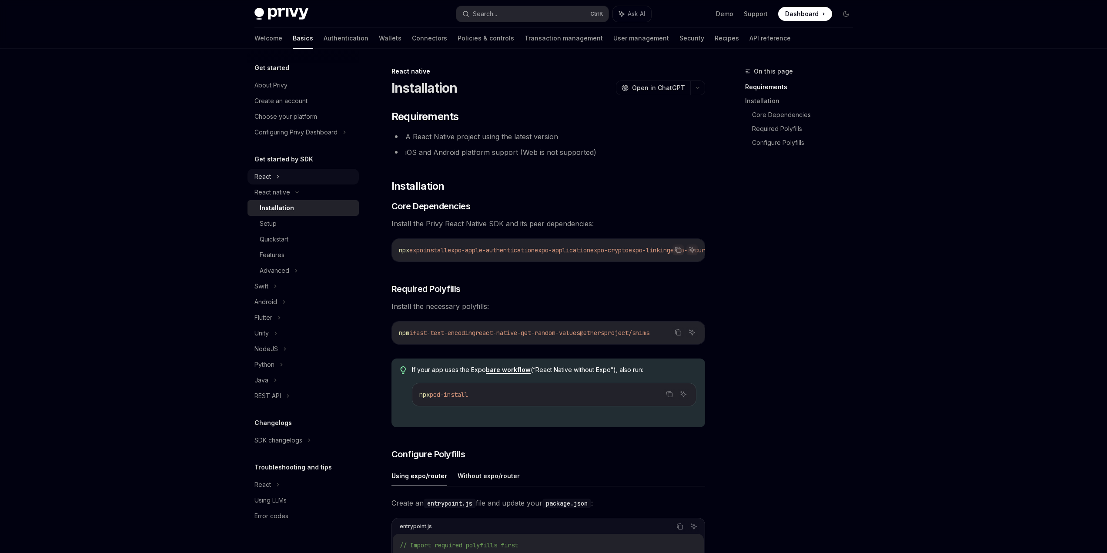
click at [279, 173] on icon at bounding box center [277, 176] width 3 height 10
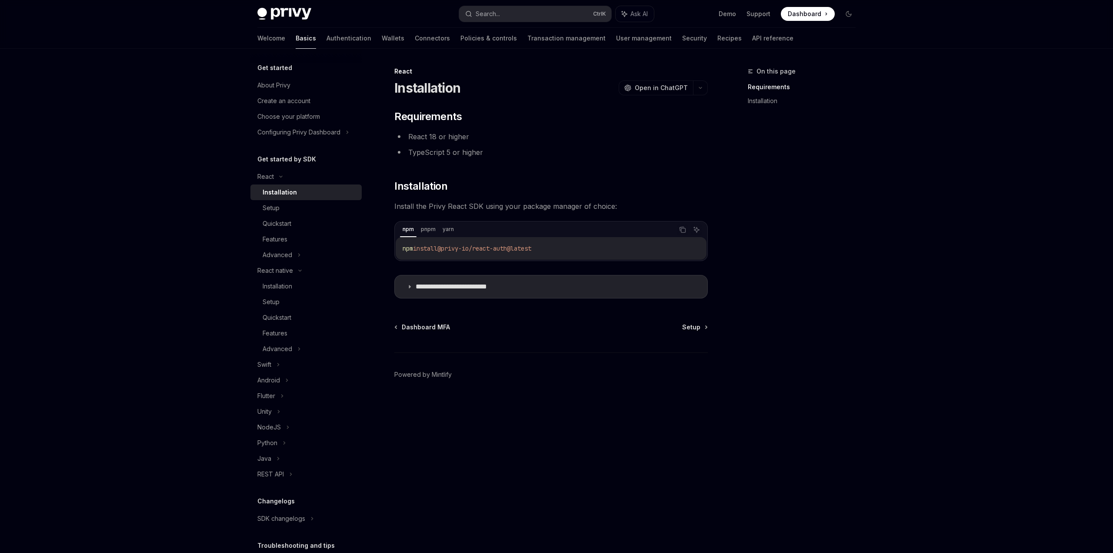
click at [290, 188] on div "Installation" at bounding box center [280, 192] width 34 height 10
type textarea "*"
drag, startPoint x: 523, startPoint y: 133, endPoint x: 523, endPoint y: 92, distance: 41.3
click at [523, 132] on li "React 18 or higher" at bounding box center [550, 136] width 313 height 12
click at [514, 10] on button "Search... Ctrl K" at bounding box center [535, 14] width 152 height 16
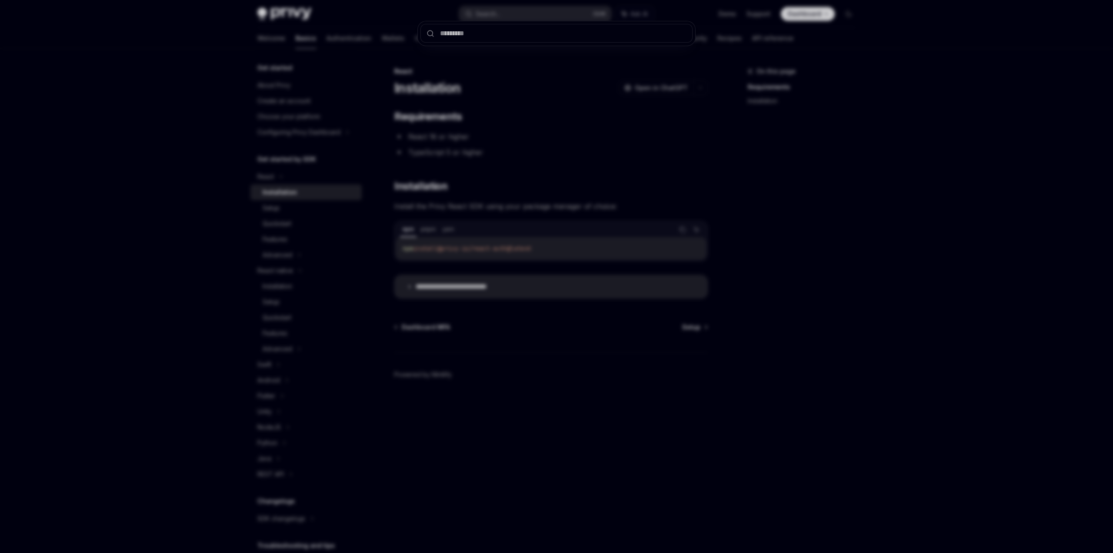
click at [499, 83] on div at bounding box center [556, 276] width 1113 height 553
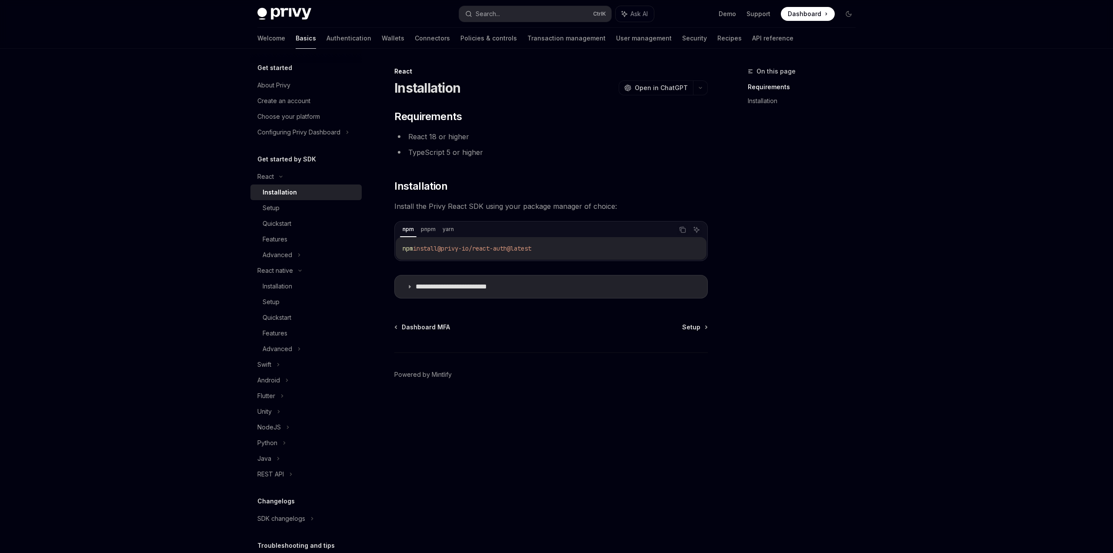
click at [761, 207] on div "On this page Requirements Installation" at bounding box center [796, 309] width 132 height 487
click at [861, 235] on div "On this page Requirements Installation" at bounding box center [796, 309] width 132 height 487
click at [840, 215] on div "On this page Requirements Installation" at bounding box center [796, 309] width 132 height 487
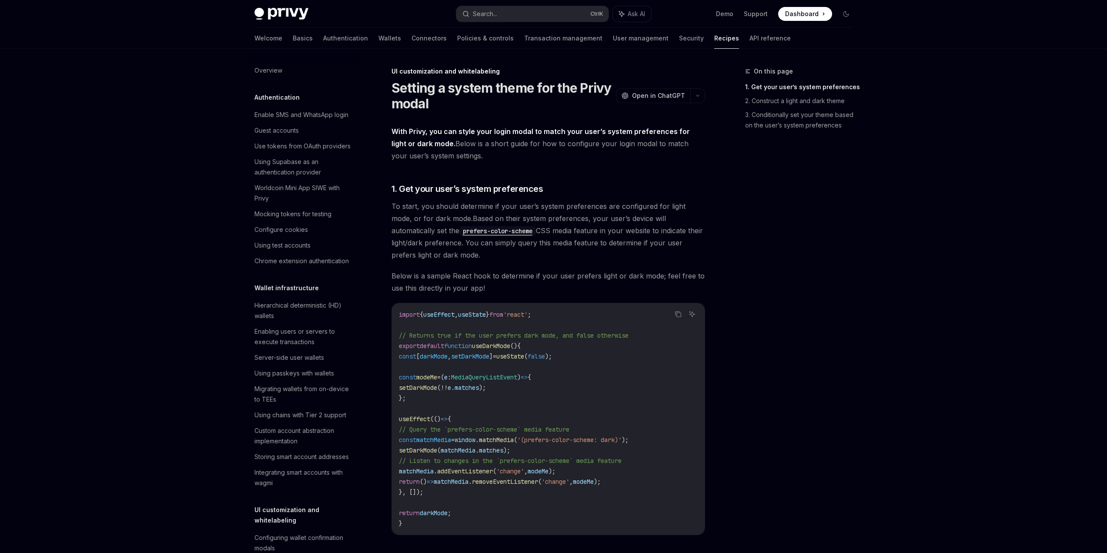
scroll to position [336, 0]
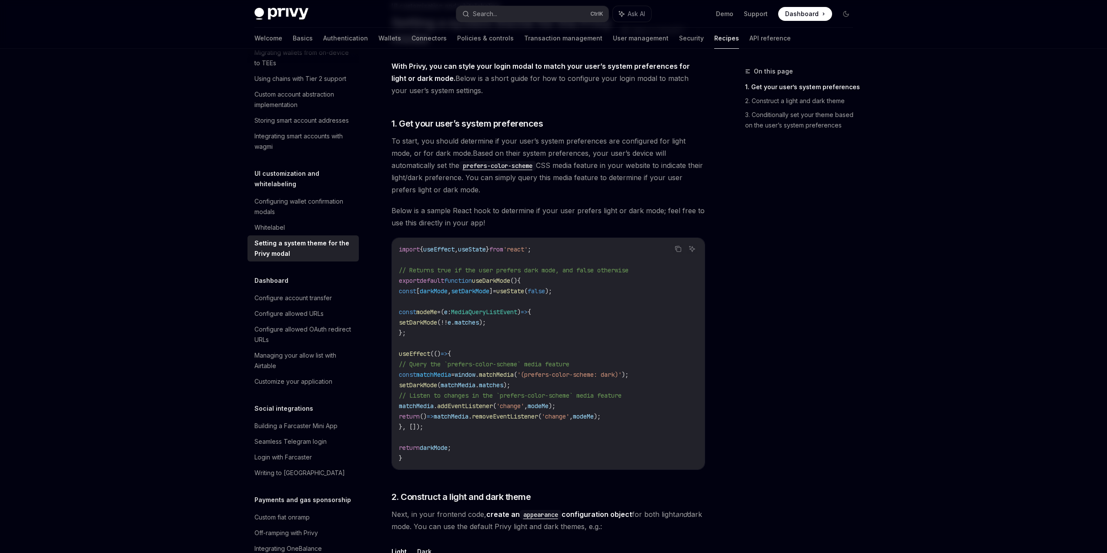
drag, startPoint x: 781, startPoint y: 261, endPoint x: 780, endPoint y: 277, distance: 15.7
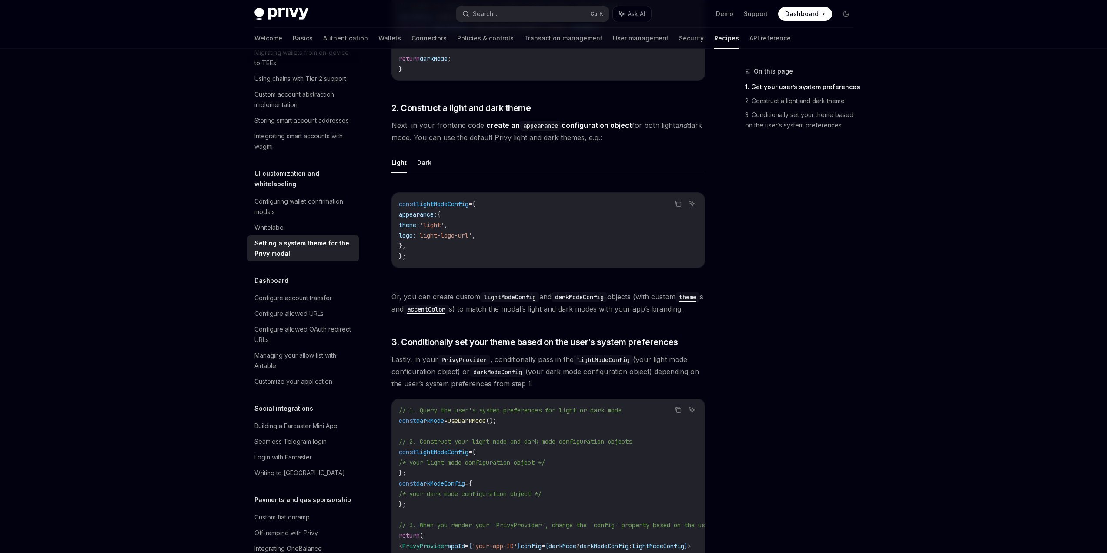
scroll to position [459, 0]
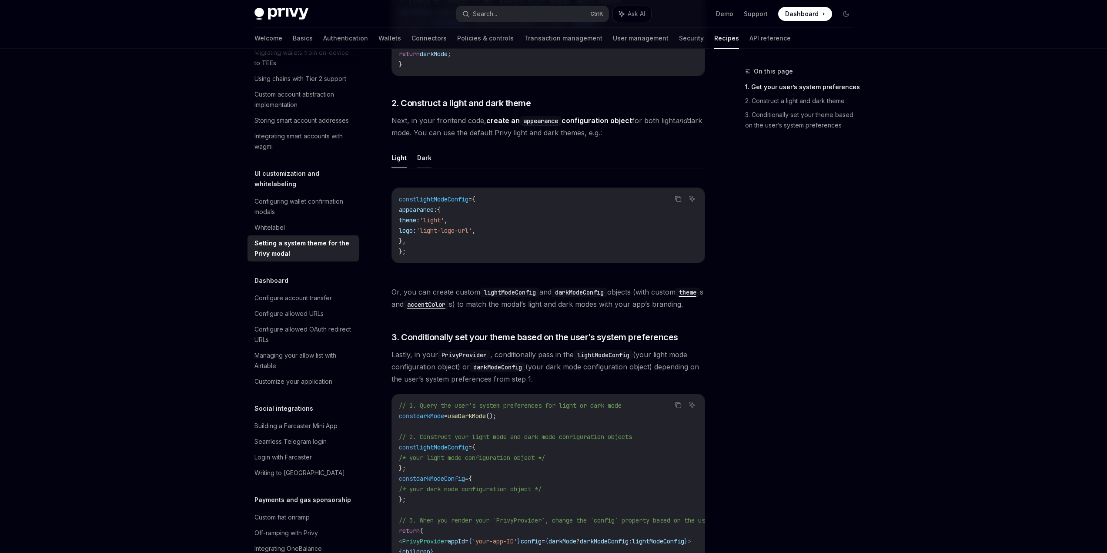
click at [426, 154] on button "Dark" at bounding box center [424, 157] width 14 height 20
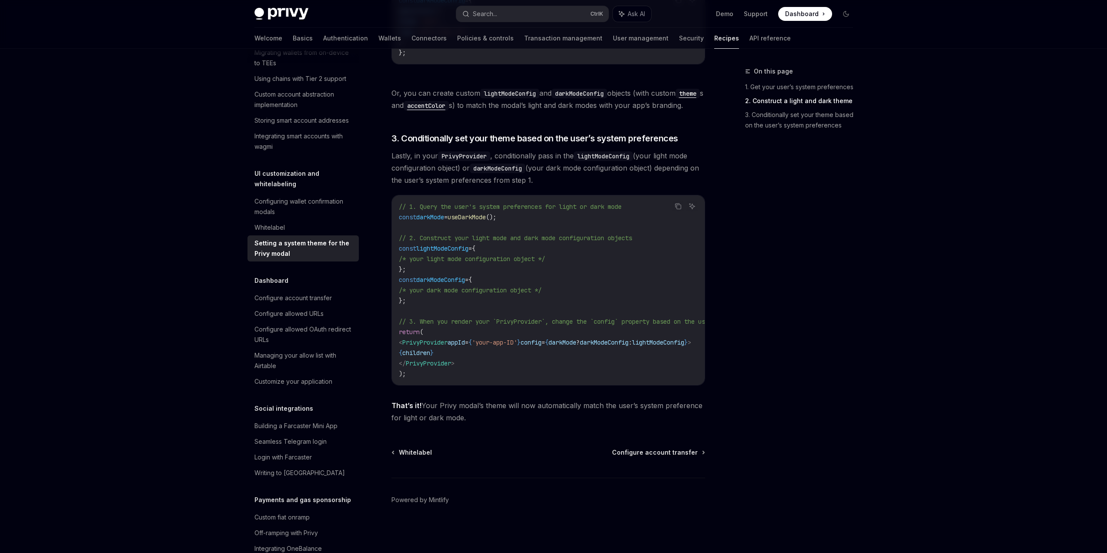
scroll to position [673, 0]
click at [283, 233] on div "Whitelabel" at bounding box center [269, 227] width 30 height 10
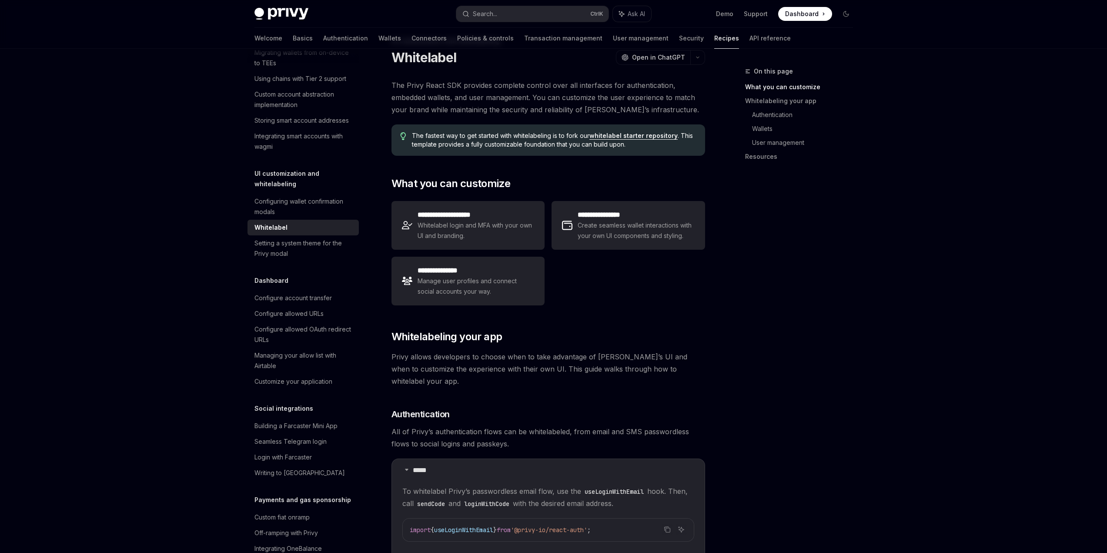
scroll to position [104, 0]
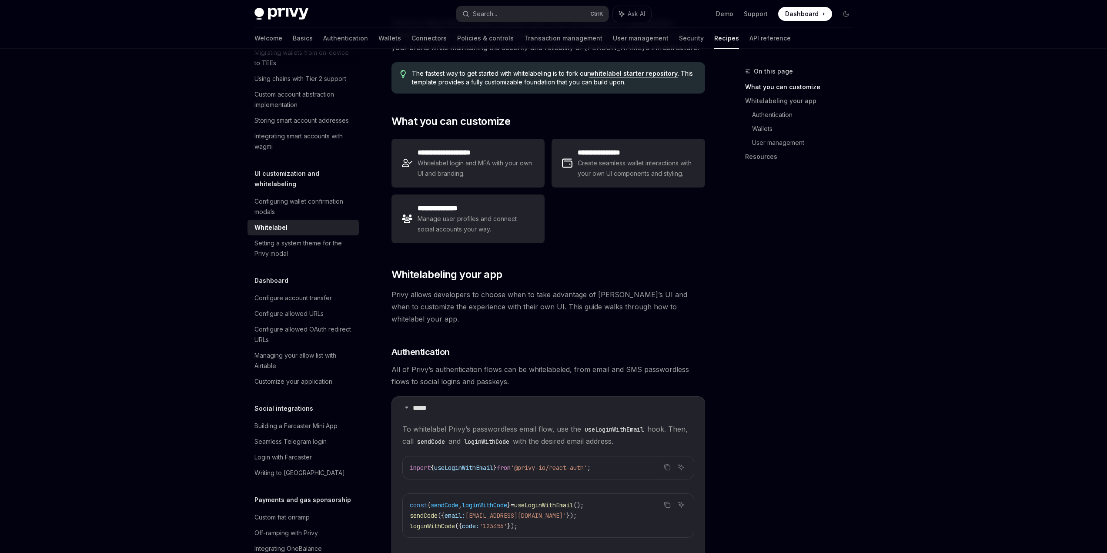
drag, startPoint x: 595, startPoint y: 393, endPoint x: 589, endPoint y: 417, distance: 25.1
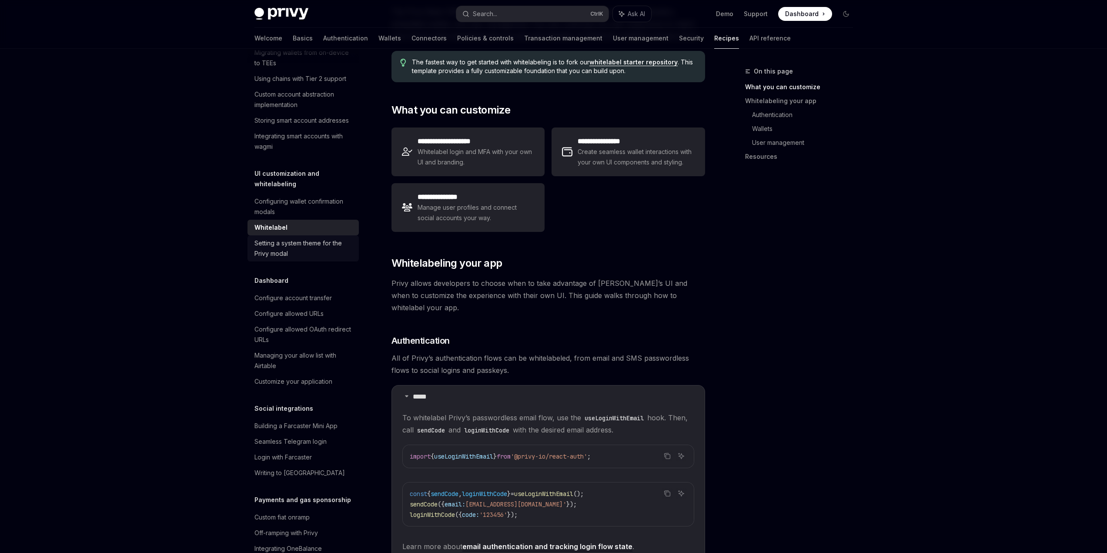
click at [256, 259] on div "Setting a system theme for the Privy modal" at bounding box center [303, 248] width 99 height 21
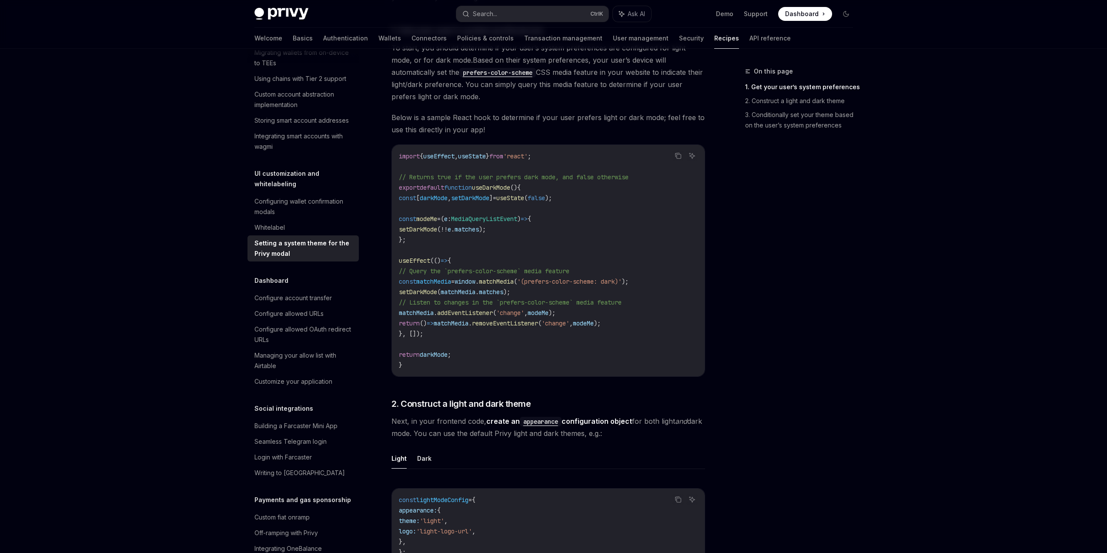
drag, startPoint x: 599, startPoint y: 156, endPoint x: 587, endPoint y: 185, distance: 32.1
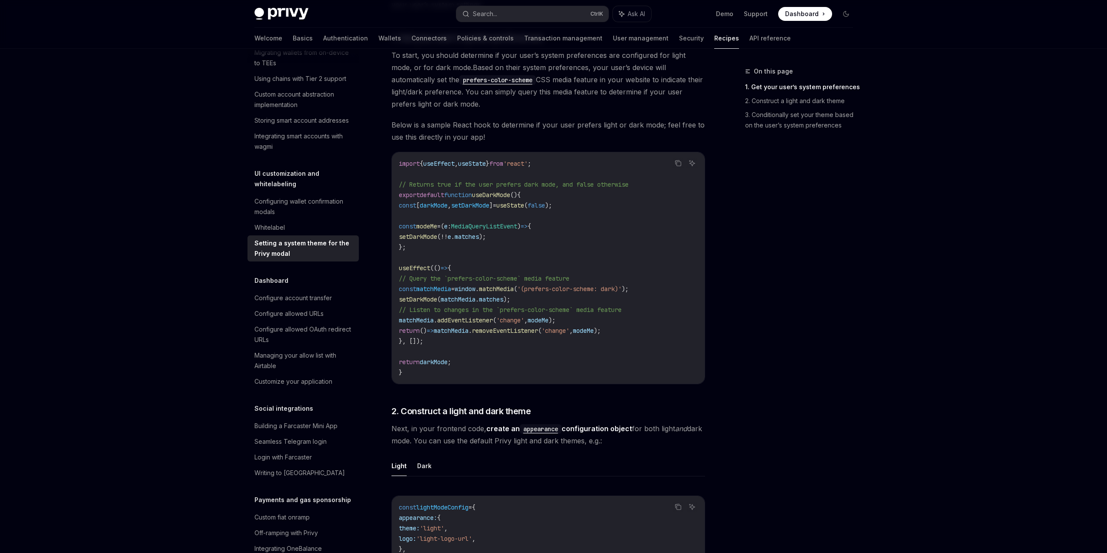
scroll to position [74, 0]
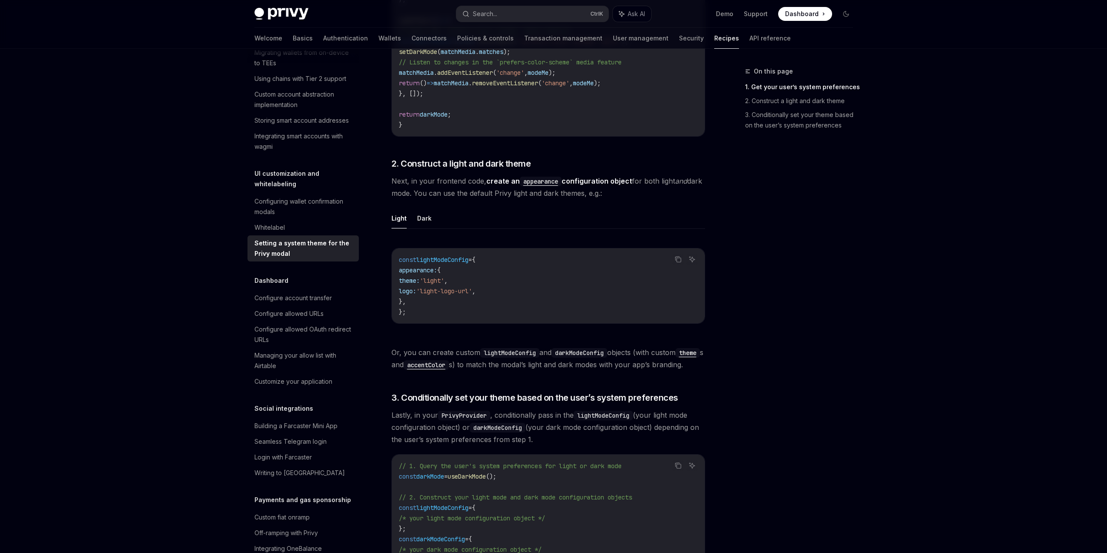
drag, startPoint x: 564, startPoint y: 159, endPoint x: 549, endPoint y: 205, distance: 48.0
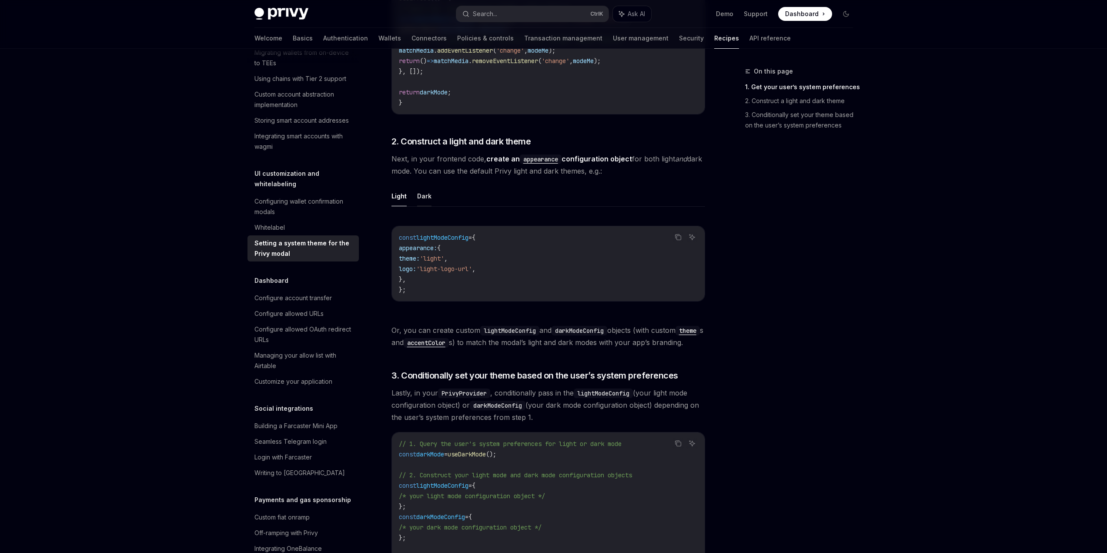
click at [421, 191] on button "Dark" at bounding box center [424, 196] width 14 height 20
click at [547, 157] on code "appearance" at bounding box center [541, 159] width 42 height 10
type textarea "*"
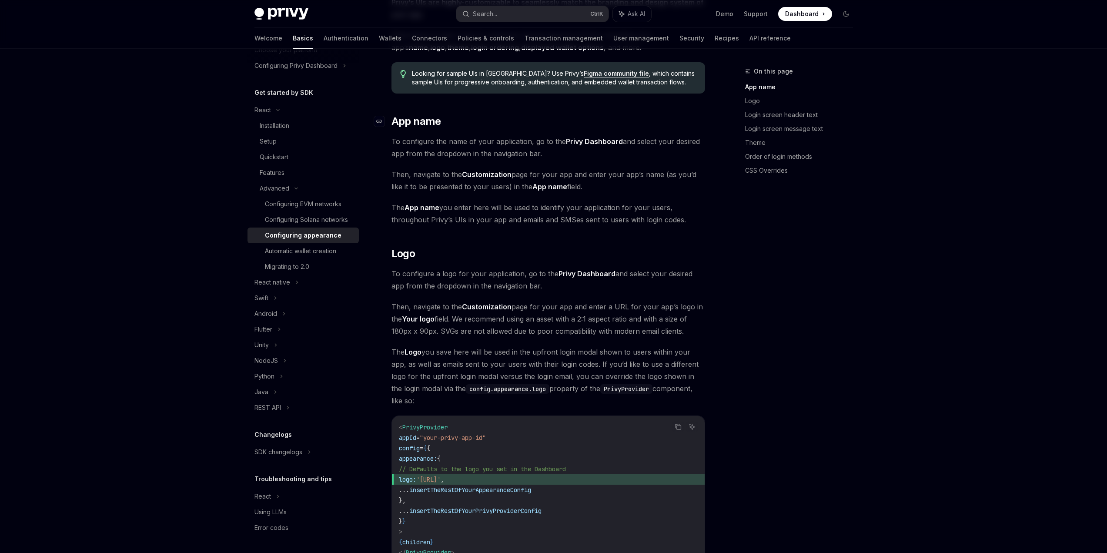
drag, startPoint x: 481, startPoint y: 149, endPoint x: 478, endPoint y: 182, distance: 33.2
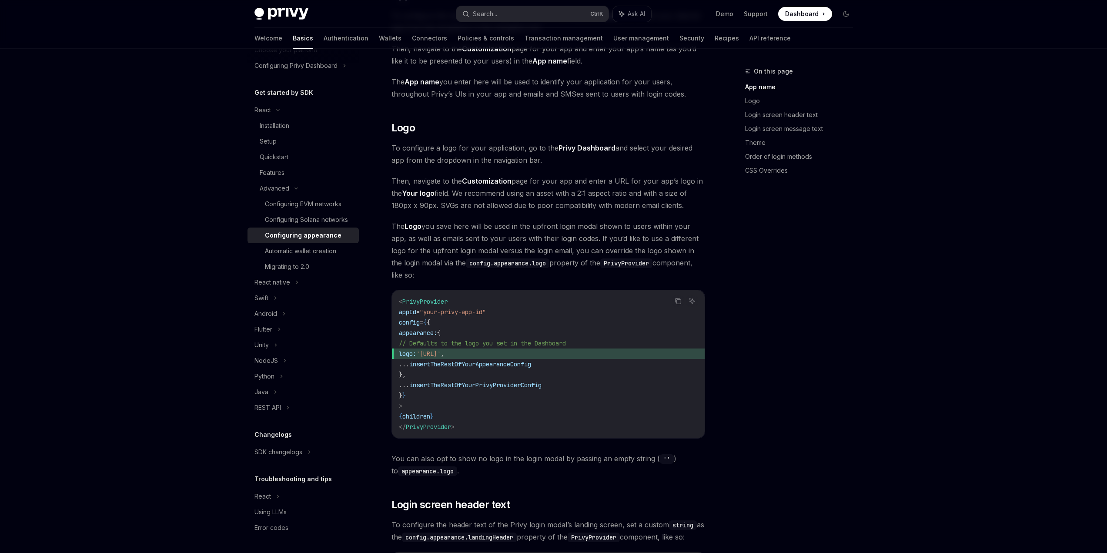
drag, startPoint x: 482, startPoint y: 182, endPoint x: 478, endPoint y: 210, distance: 28.1
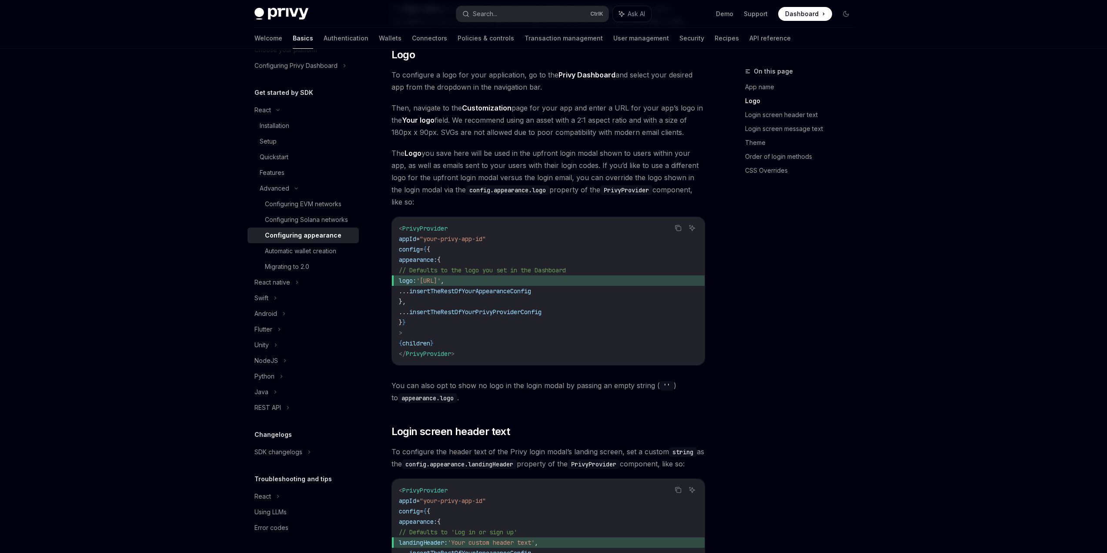
scroll to position [461, 0]
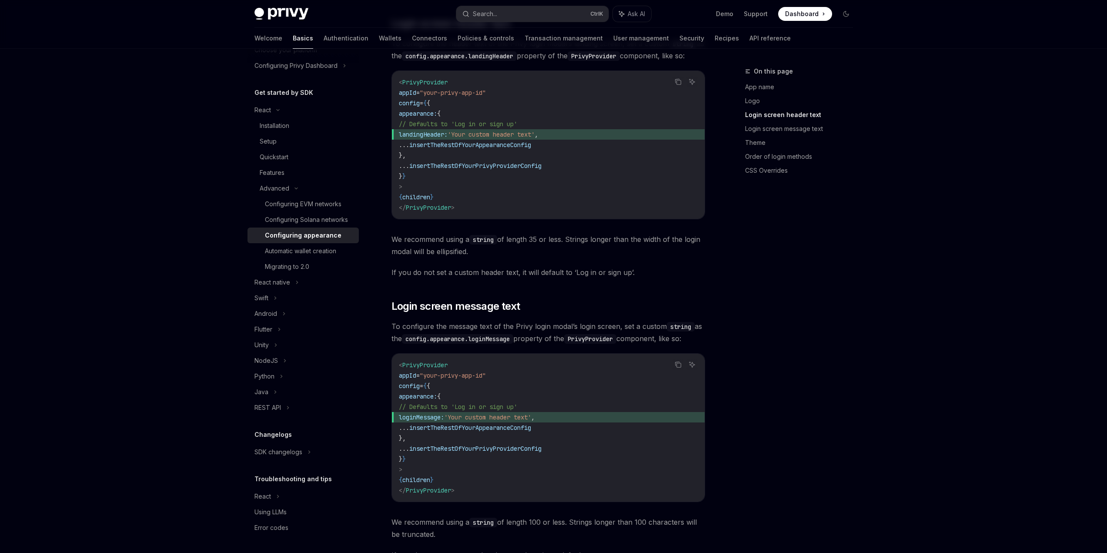
drag, startPoint x: 775, startPoint y: 365, endPoint x: 774, endPoint y: 371, distance: 6.1
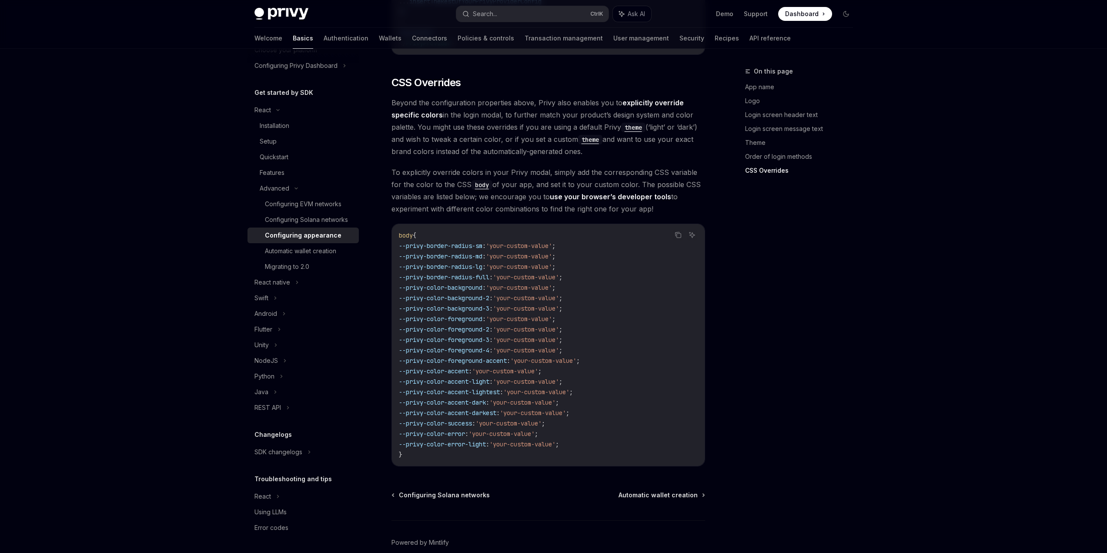
scroll to position [2041, 0]
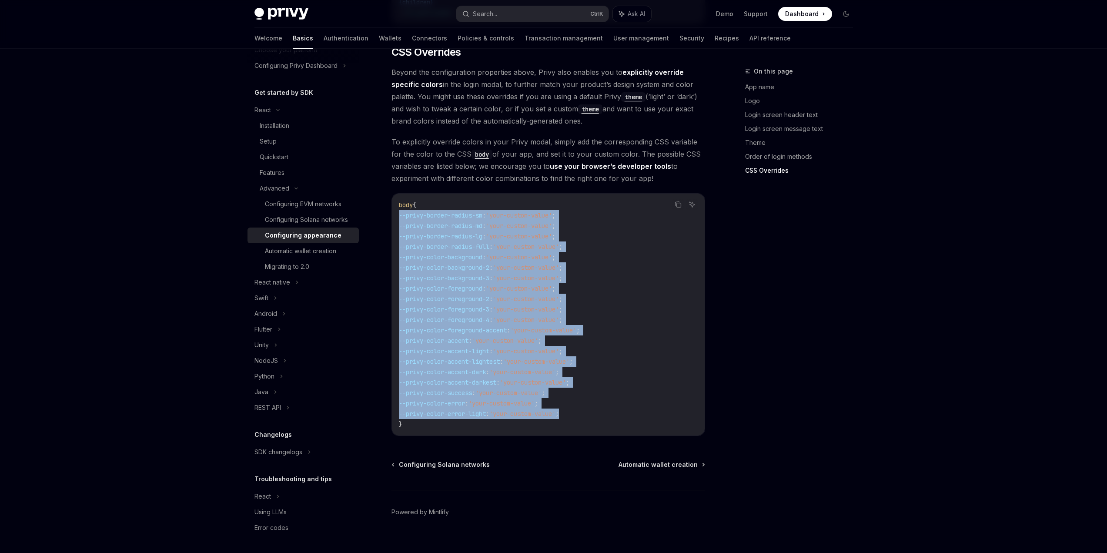
drag, startPoint x: 591, startPoint y: 400, endPoint x: 384, endPoint y: 204, distance: 284.8
copy code "--privy-border-radius-sm : 'your-custom-value' ; --privy-border-radius-md : 'yo…"
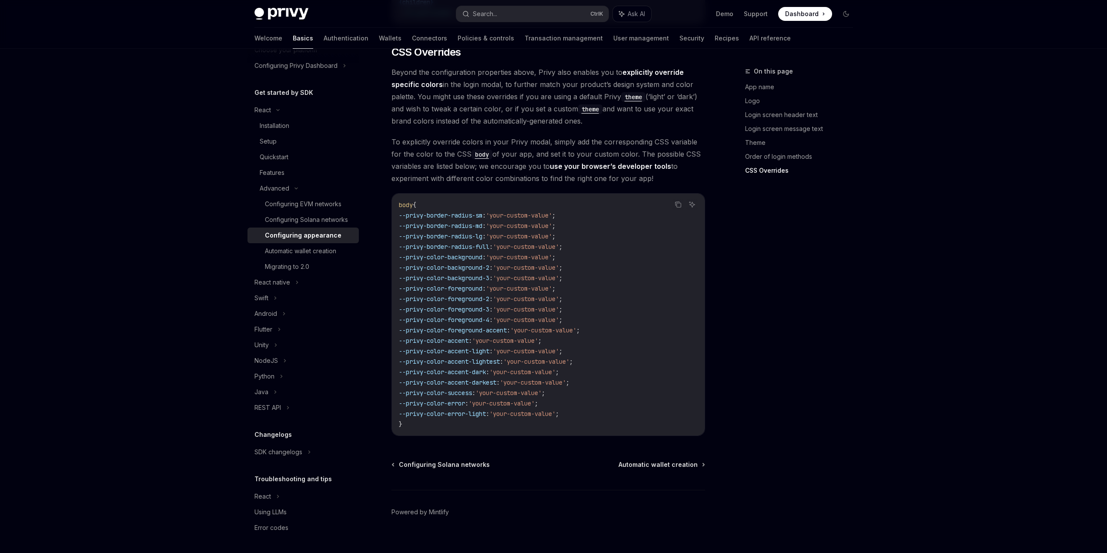
click at [603, 111] on span "Beyond the configuration properties above, Privy also enables you to explicitly…" at bounding box center [547, 96] width 313 height 61
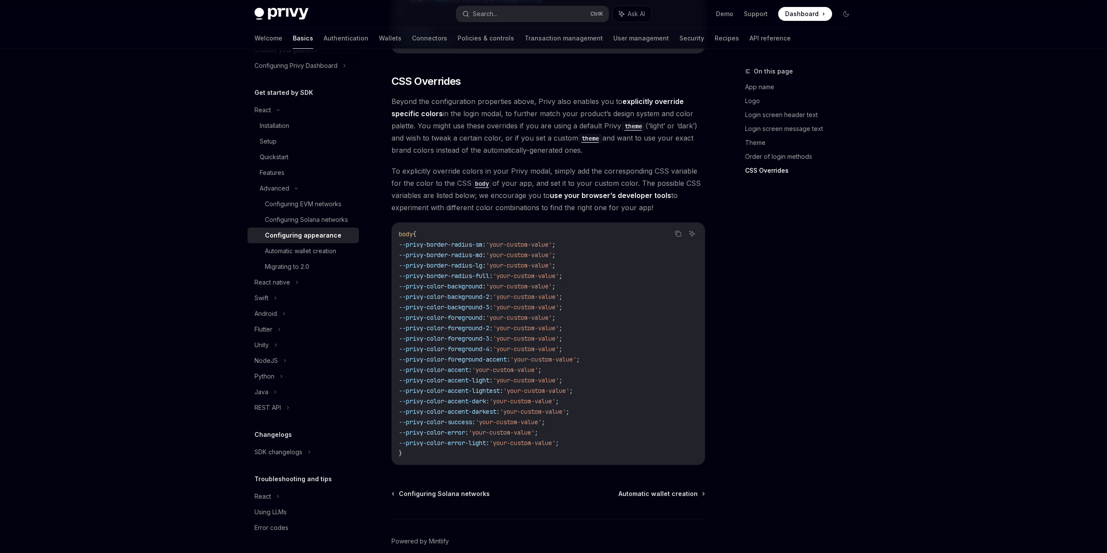
drag, startPoint x: 583, startPoint y: 160, endPoint x: 588, endPoint y: 146, distance: 14.7
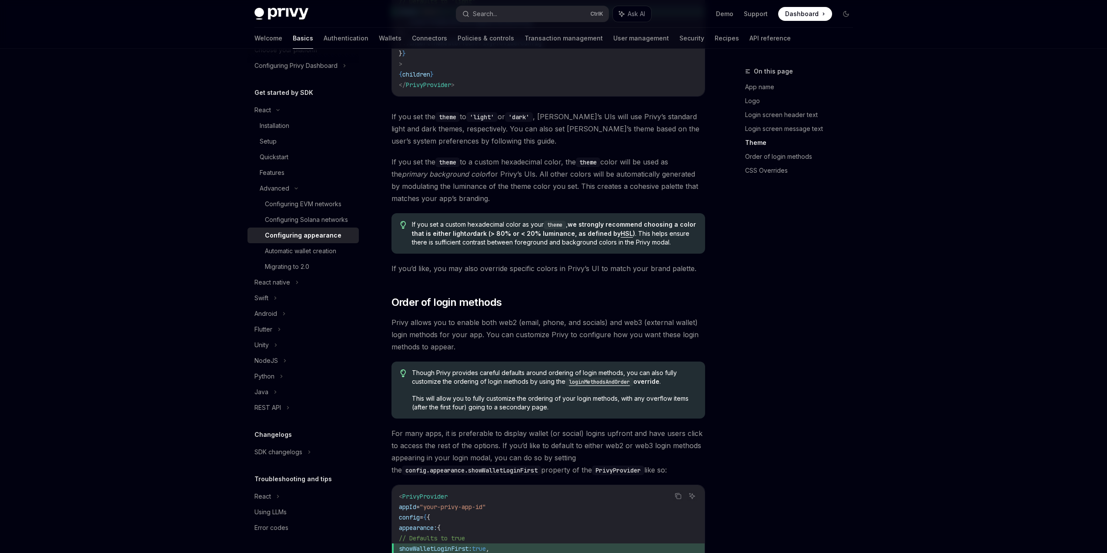
scroll to position [1476, 0]
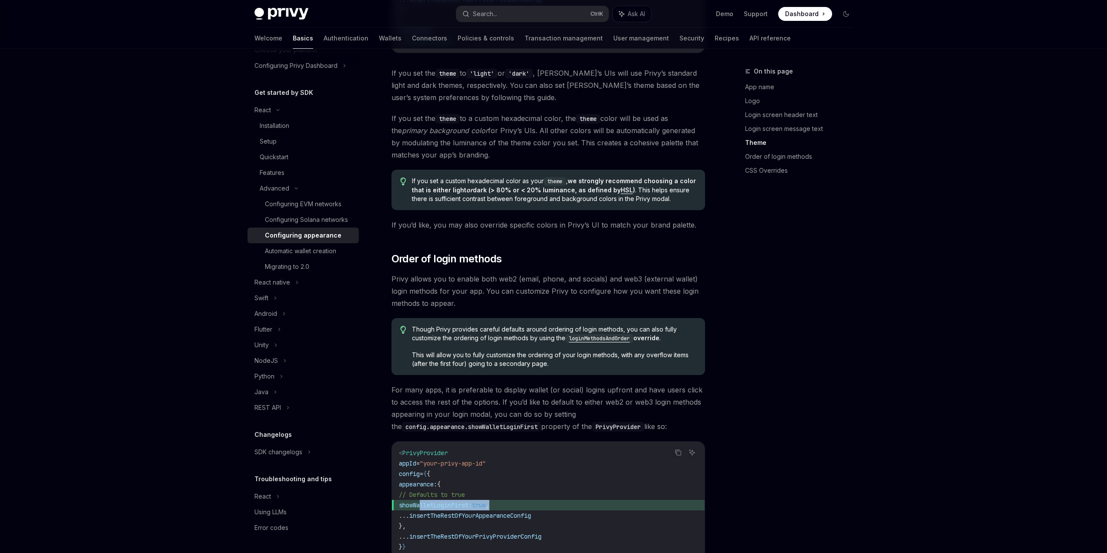
drag, startPoint x: 533, startPoint y: 494, endPoint x: 419, endPoint y: 492, distance: 113.9
click at [419, 500] on span "showWalletLoginFirst: true ," at bounding box center [548, 505] width 299 height 10
copy span "showWalletLoginFirst: true ,"
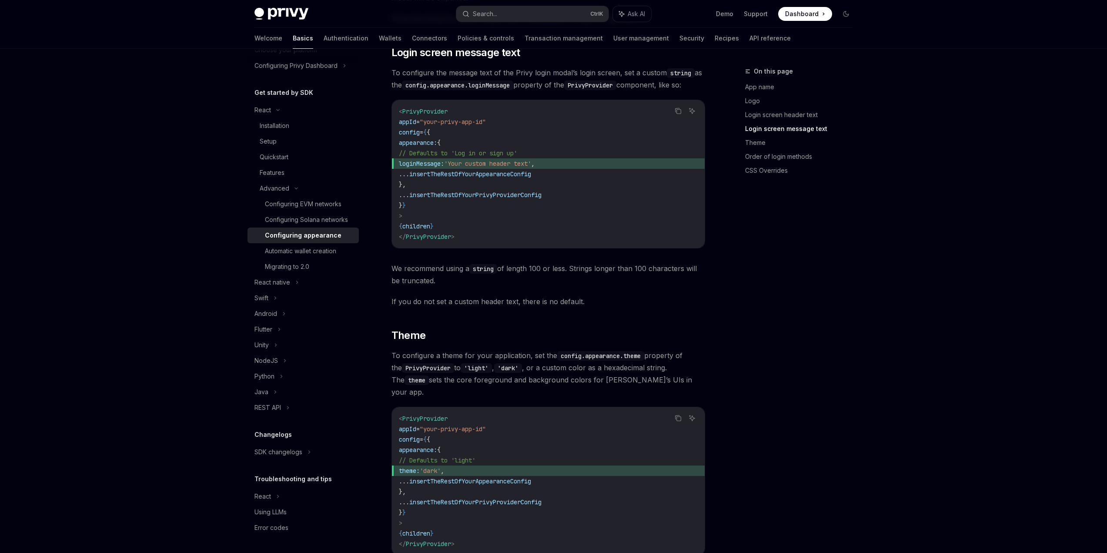
scroll to position [965, 0]
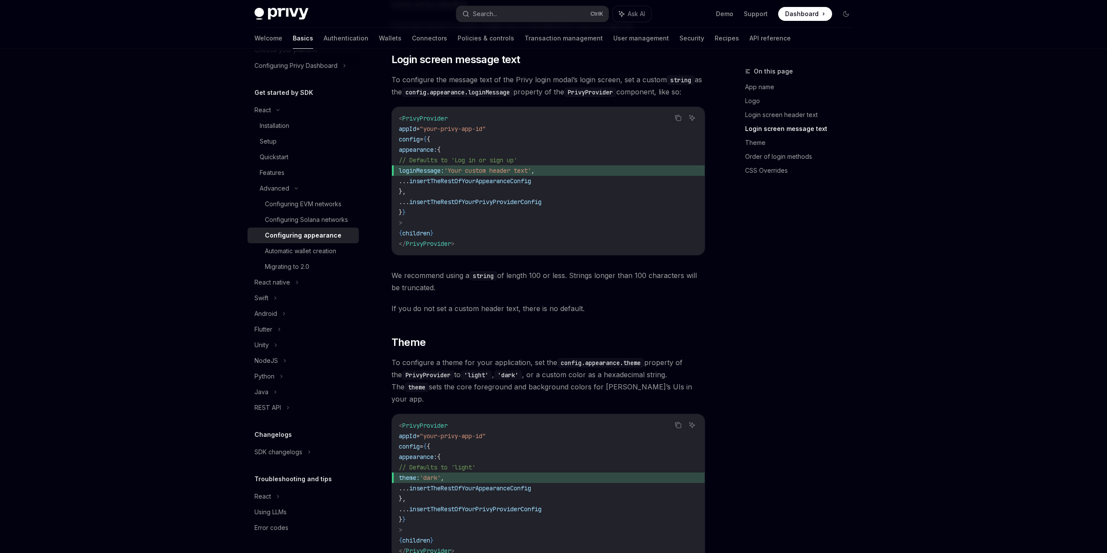
drag, startPoint x: 742, startPoint y: 415, endPoint x: 728, endPoint y: 397, distance: 23.0
drag, startPoint x: 567, startPoint y: 172, endPoint x: 420, endPoint y: 174, distance: 147.0
click at [420, 174] on span "loginMessage: 'Your custom header text' ," at bounding box center [548, 172] width 299 height 10
copy span "loginMessage: 'Your custom header text' ,"
click at [599, 258] on div "Privy’s UIs are highly-customizable to seamlessly match the branding and design…" at bounding box center [547, 327] width 313 height 2367
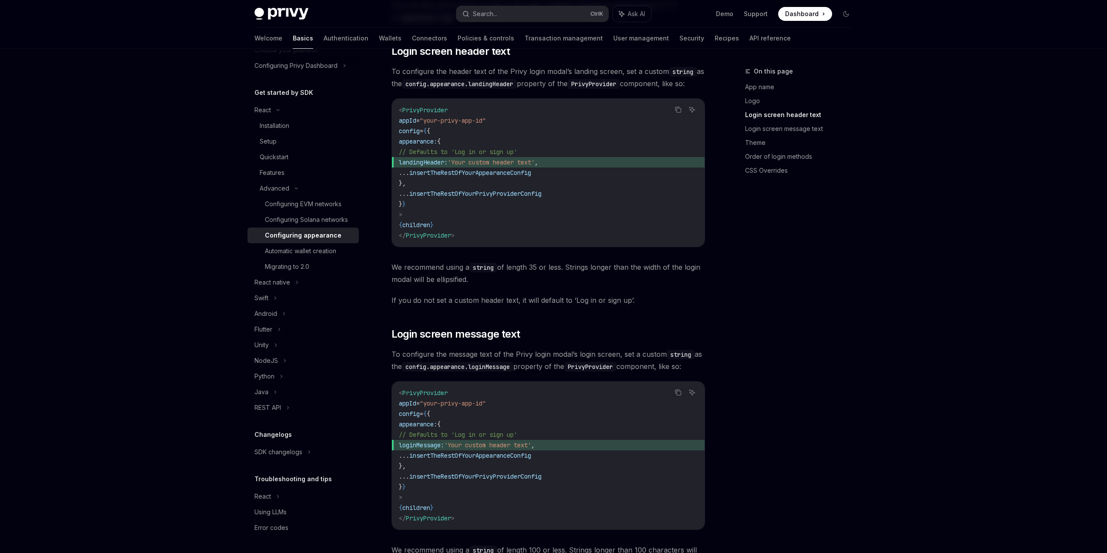
scroll to position [658, 0]
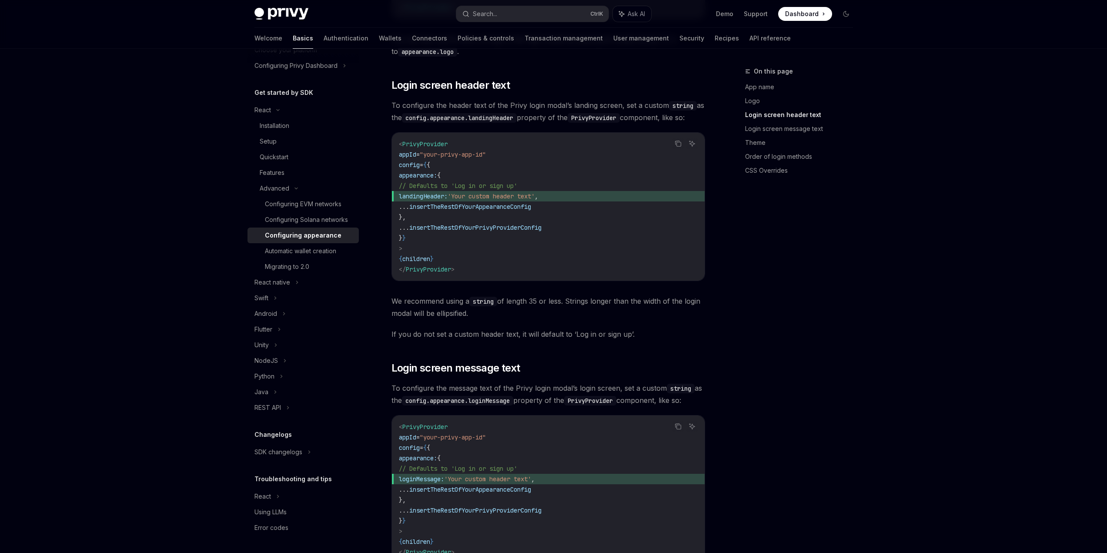
drag, startPoint x: 731, startPoint y: 352, endPoint x: 730, endPoint y: 319, distance: 33.1
click at [814, 325] on div "On this page App name Logo Login screen header text Login screen message text T…" at bounding box center [793, 309] width 132 height 487
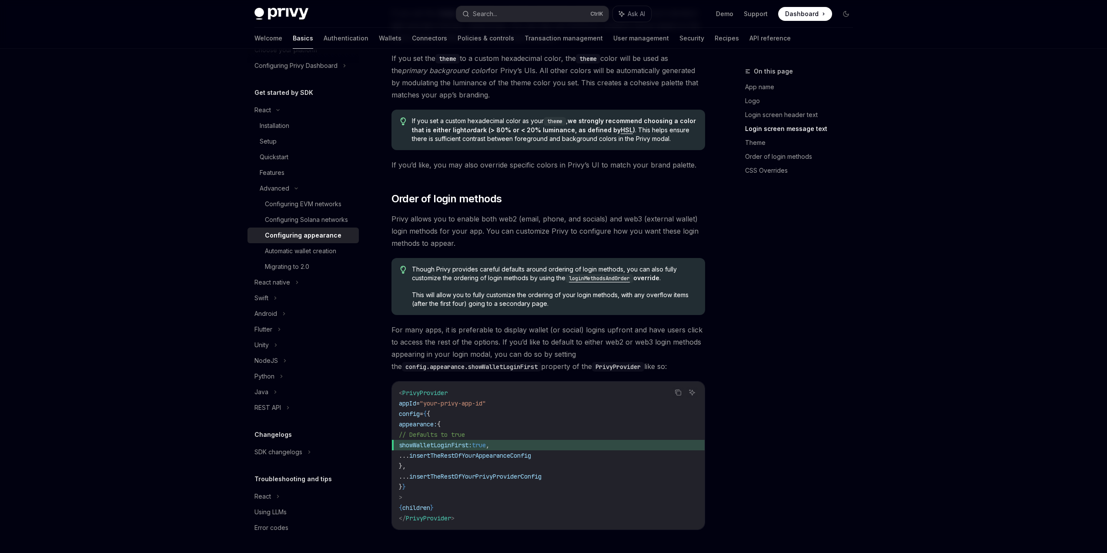
drag, startPoint x: 778, startPoint y: 410, endPoint x: 770, endPoint y: 441, distance: 31.8
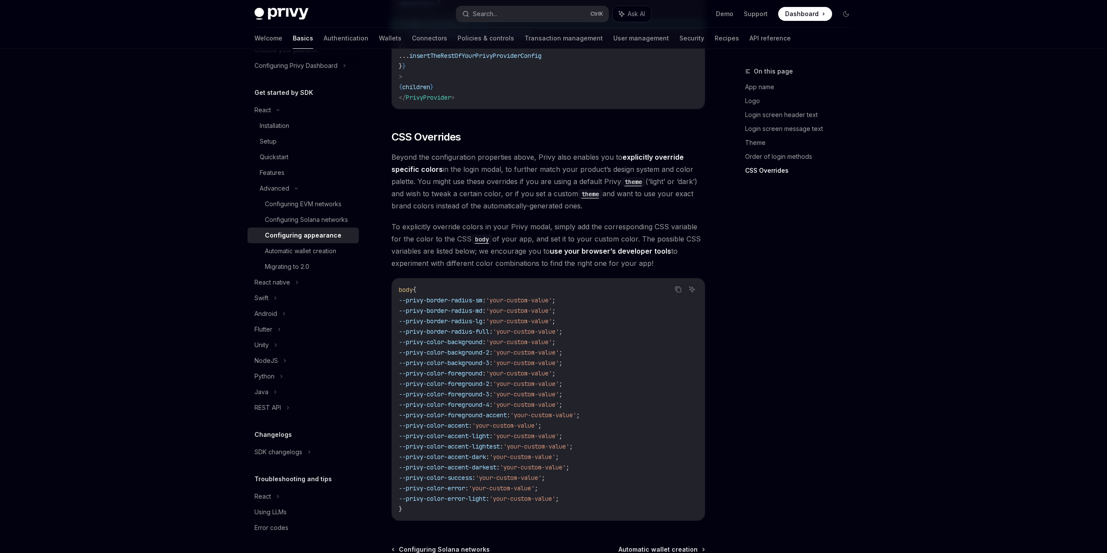
scroll to position [2041, 0]
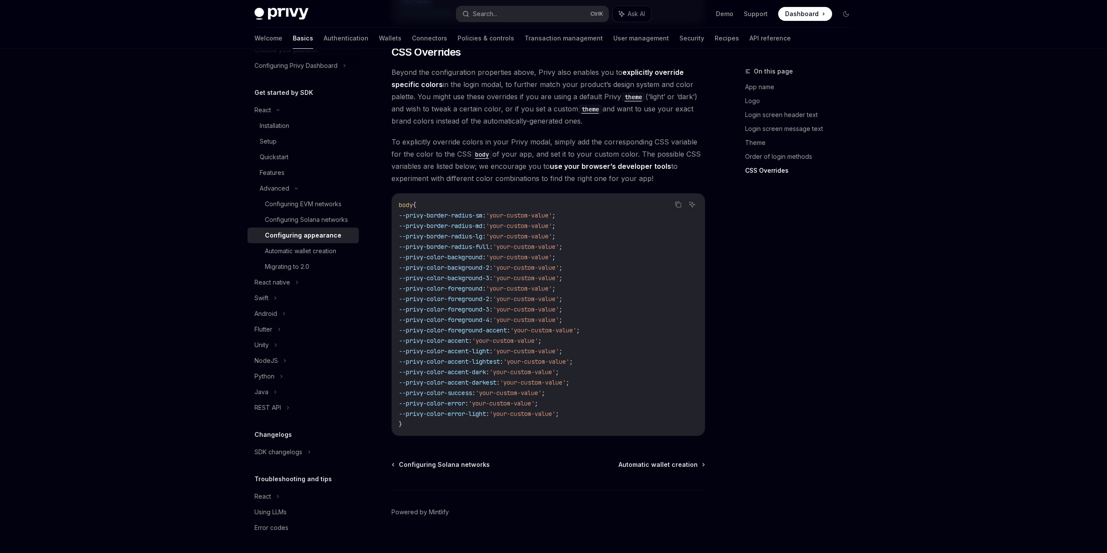
drag, startPoint x: 765, startPoint y: 334, endPoint x: 765, endPoint y: 434, distance: 99.6
click at [777, 303] on div "On this page App name Logo Login screen header text Login screen message text T…" at bounding box center [793, 309] width 132 height 487
